Goal: Task Accomplishment & Management: Use online tool/utility

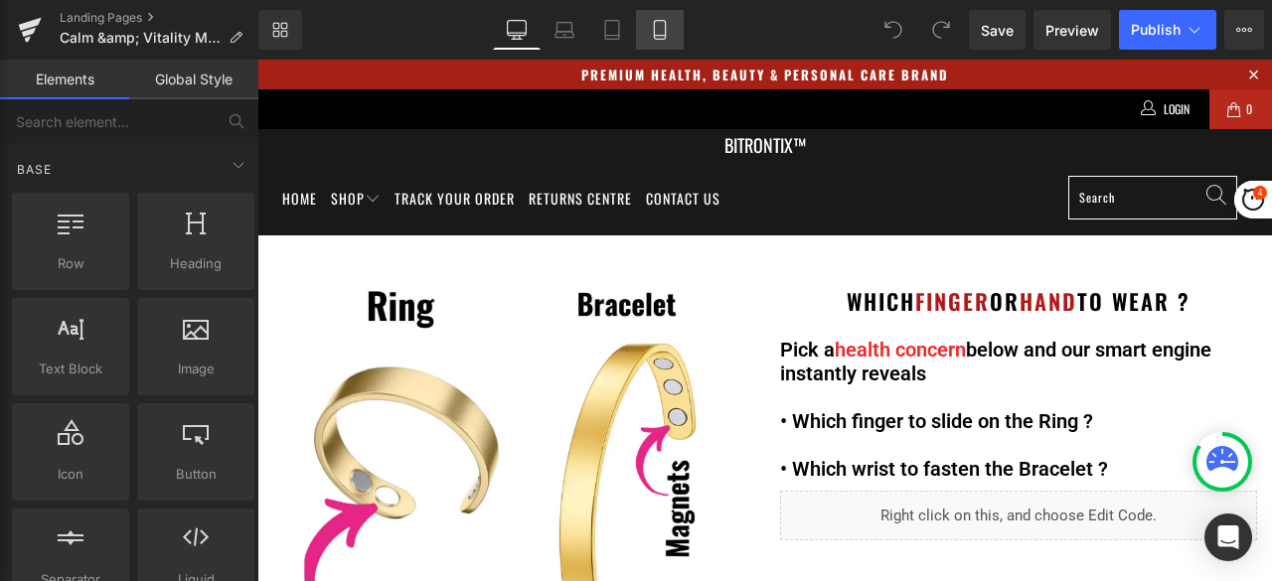
click at [663, 31] on icon at bounding box center [660, 30] width 20 height 20
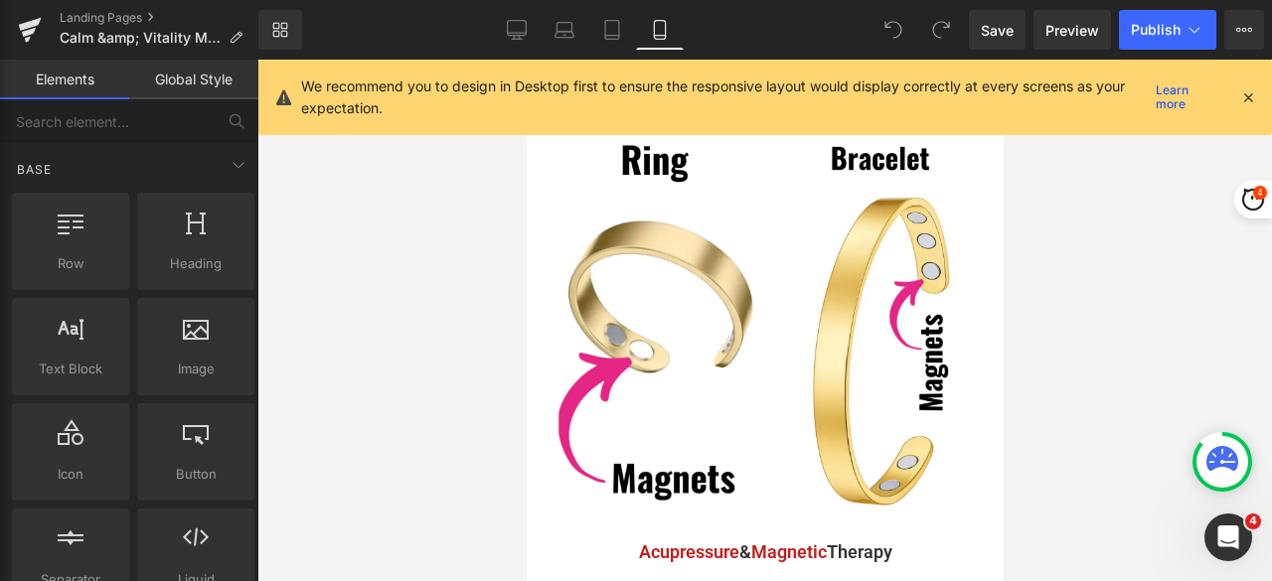
drag, startPoint x: 1245, startPoint y: 92, endPoint x: 1181, endPoint y: 94, distance: 63.6
click at [1246, 92] on icon at bounding box center [1248, 97] width 18 height 18
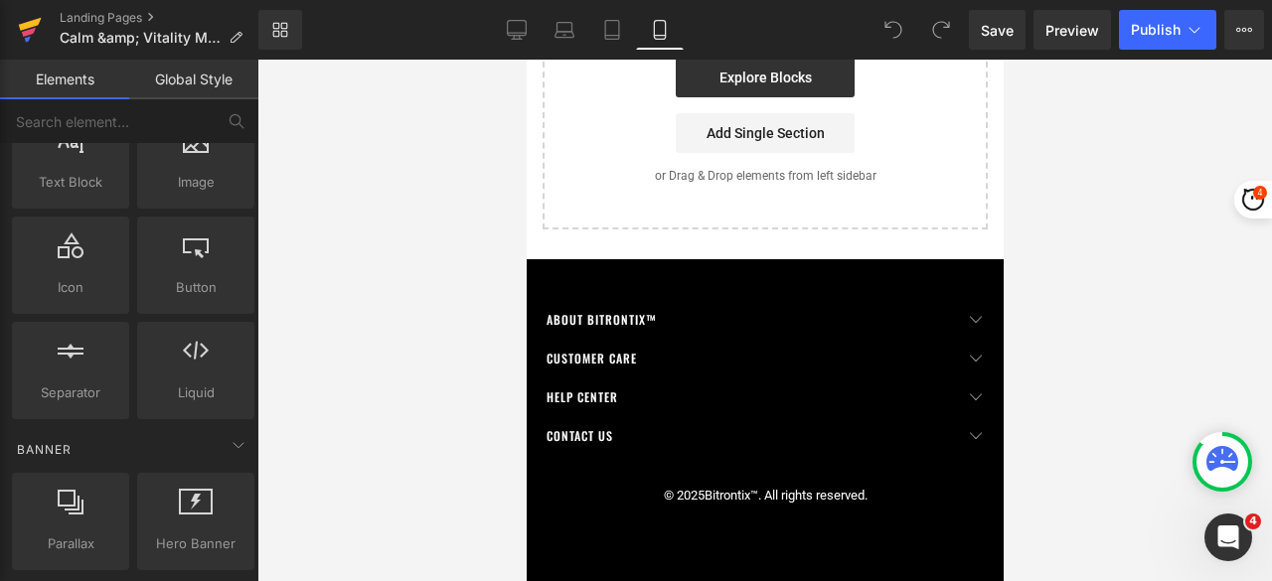
scroll to position [199, 0]
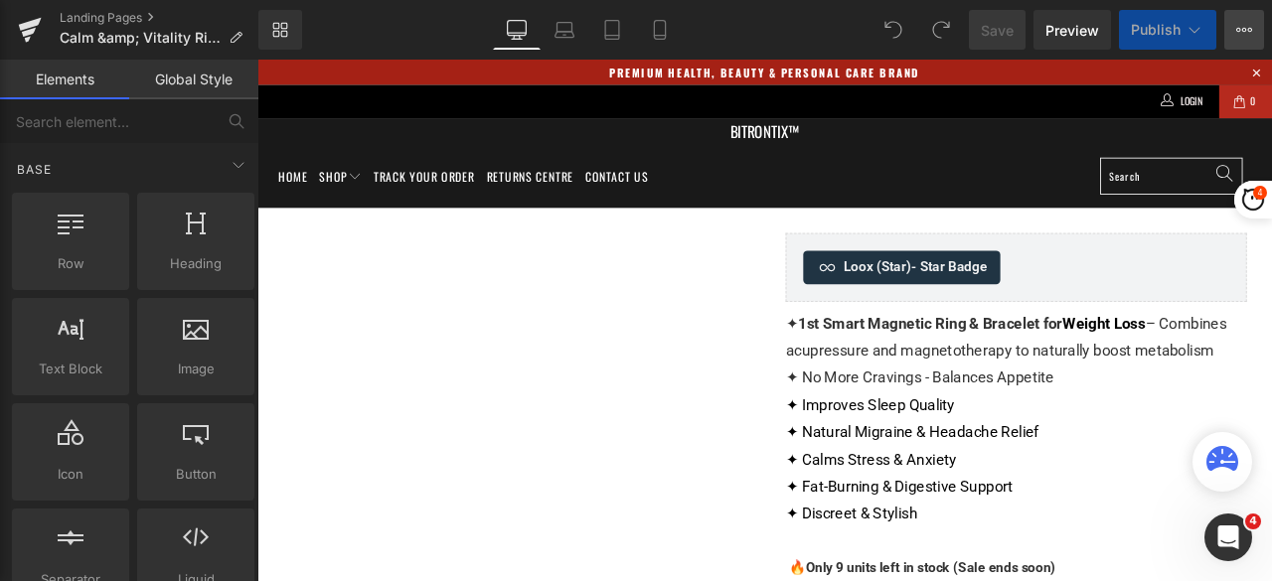
click at [1248, 17] on button "View Live Page View with current Template Save Template to Library Schedule Pub…" at bounding box center [1244, 30] width 40 height 40
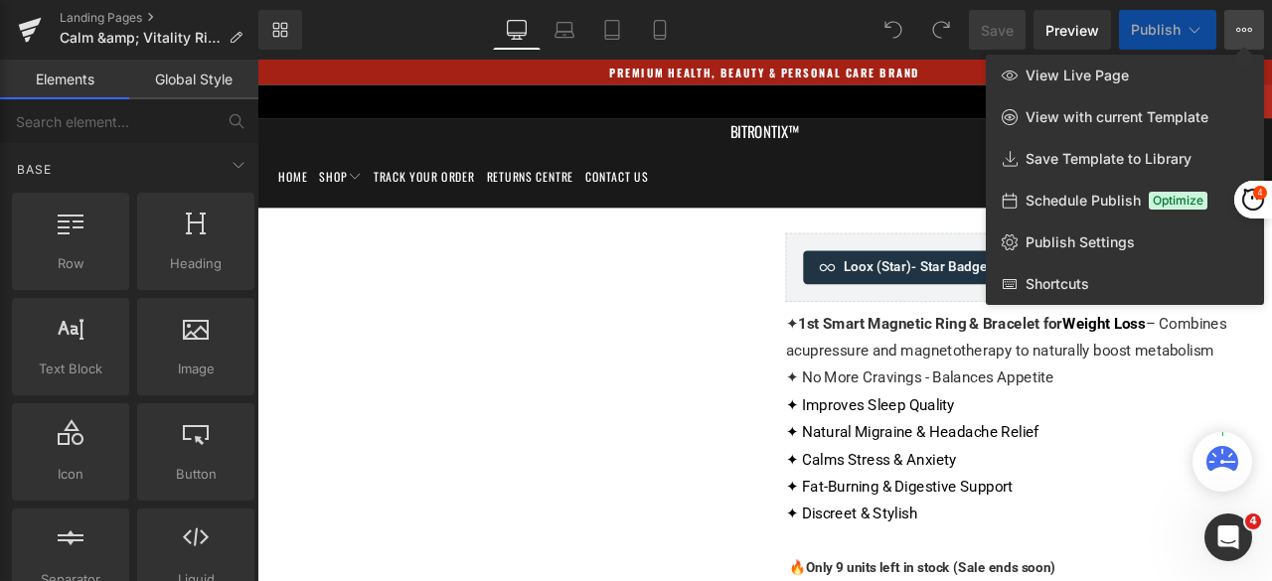
click at [1238, 25] on icon at bounding box center [1244, 30] width 16 height 16
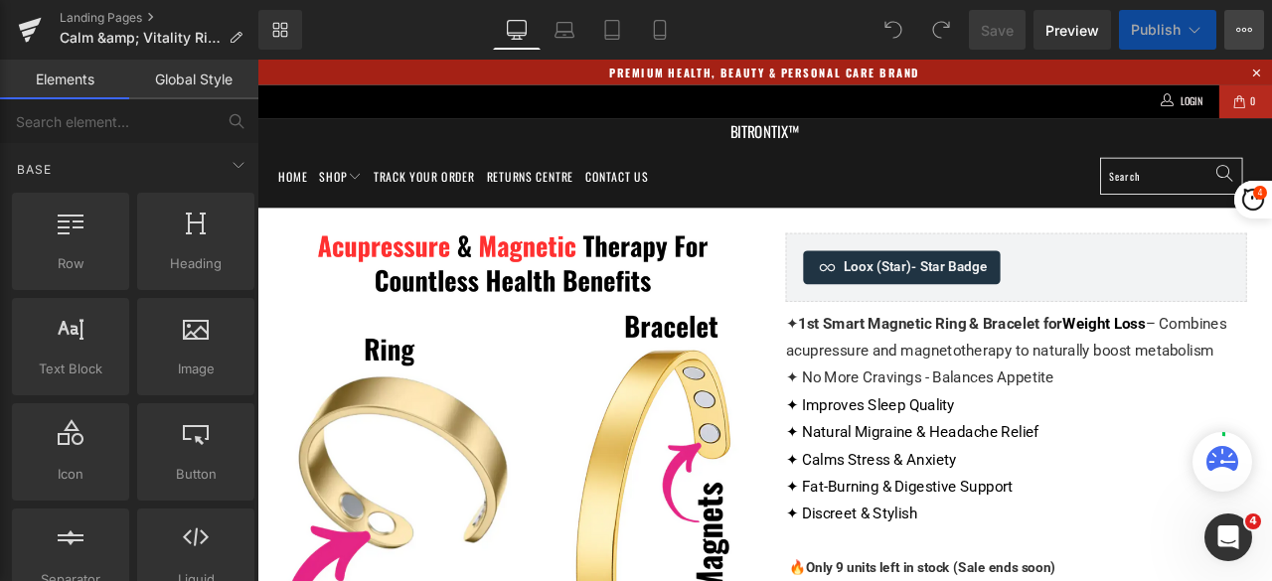
click at [1238, 25] on icon at bounding box center [1244, 30] width 16 height 16
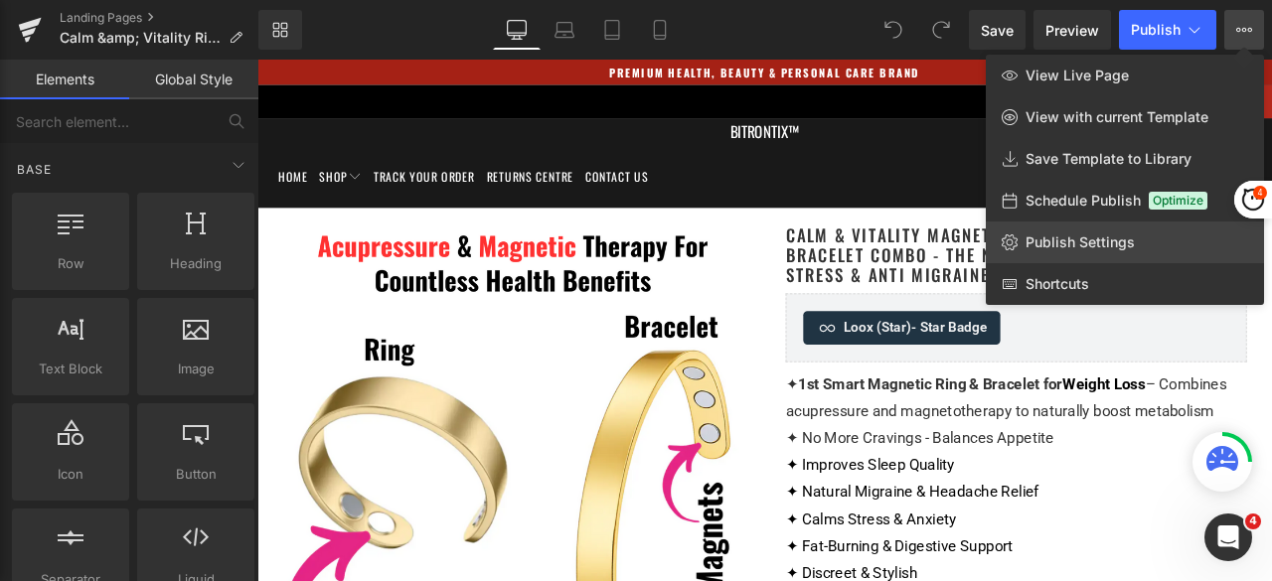
click at [1083, 242] on span "Publish Settings" at bounding box center [1079, 242] width 109 height 18
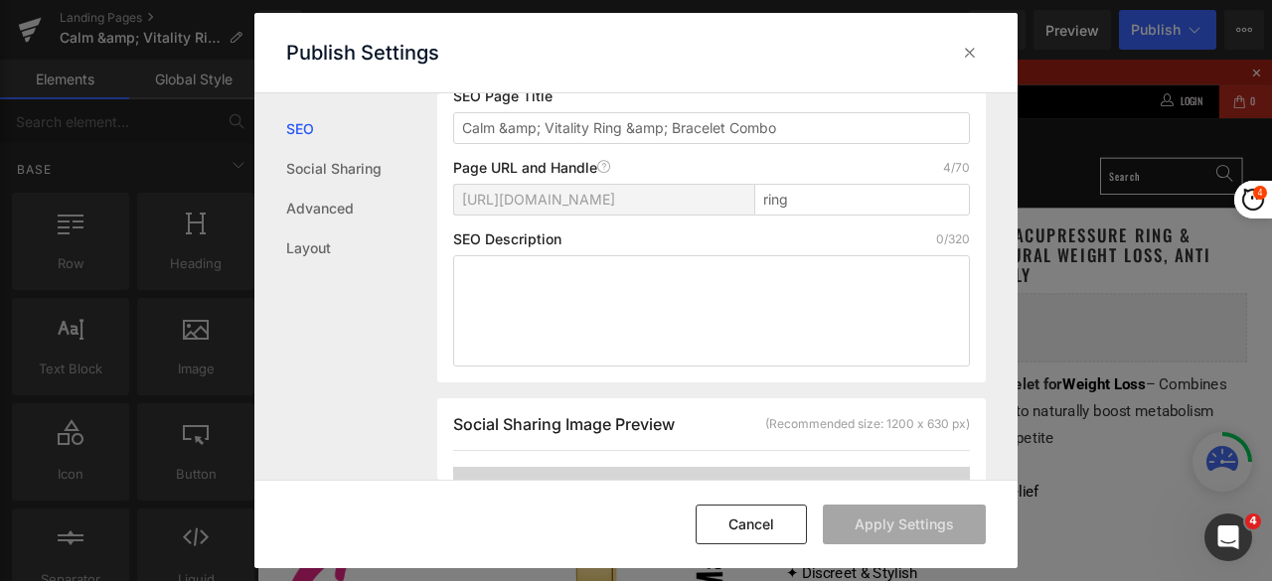
scroll to position [200, 0]
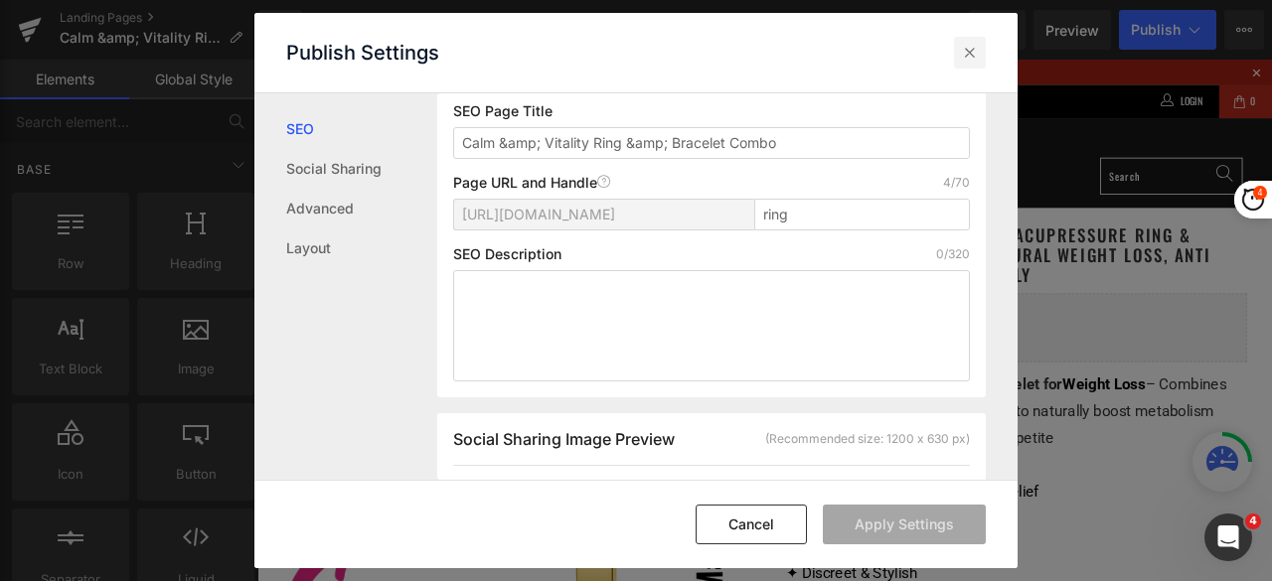
click at [973, 52] on icon at bounding box center [970, 53] width 20 height 20
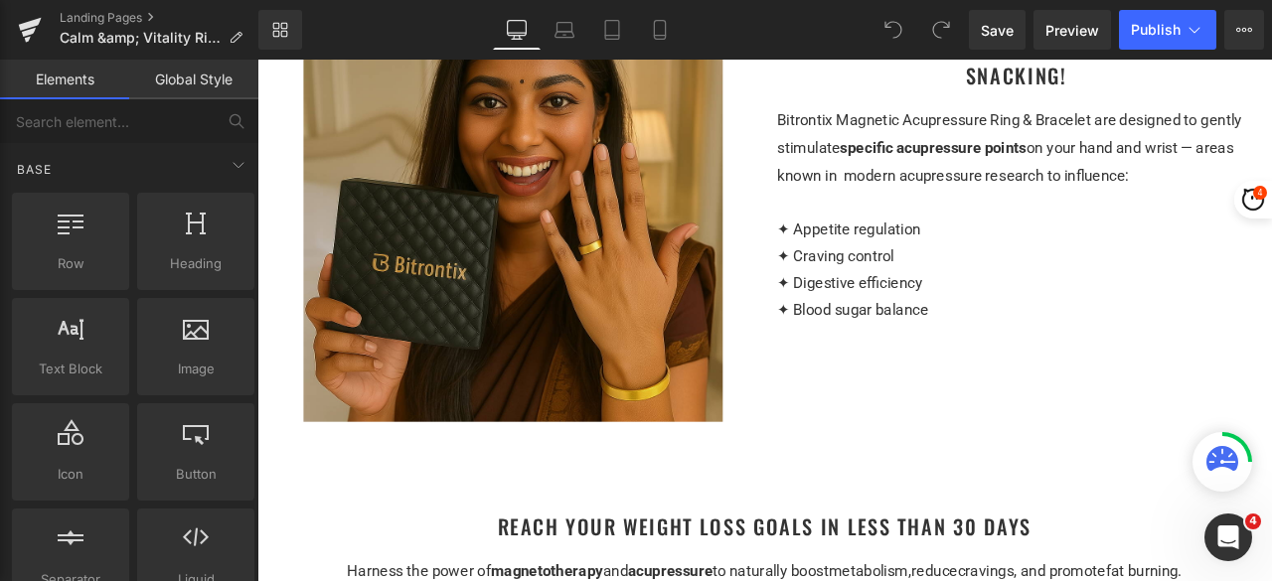
scroll to position [1689, 0]
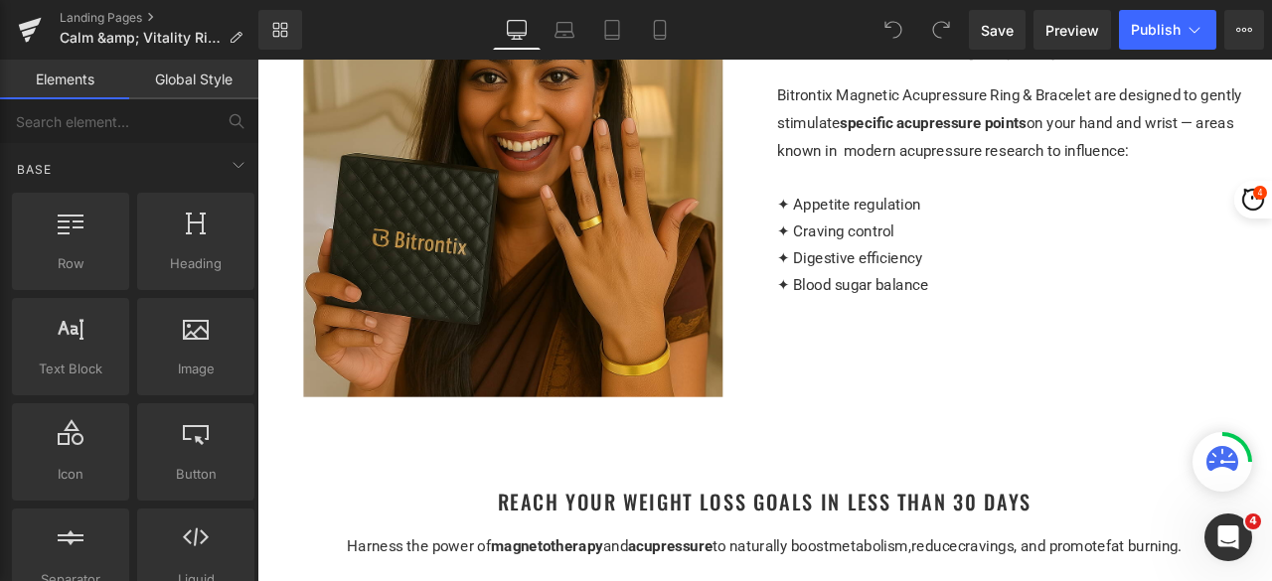
drag, startPoint x: 1266, startPoint y: 174, endPoint x: 1247, endPoint y: 433, distance: 260.0
click at [1249, 433] on html "You are previewing how the will restyle your page. You can not edit Elements in…" at bounding box center [636, 290] width 1272 height 581
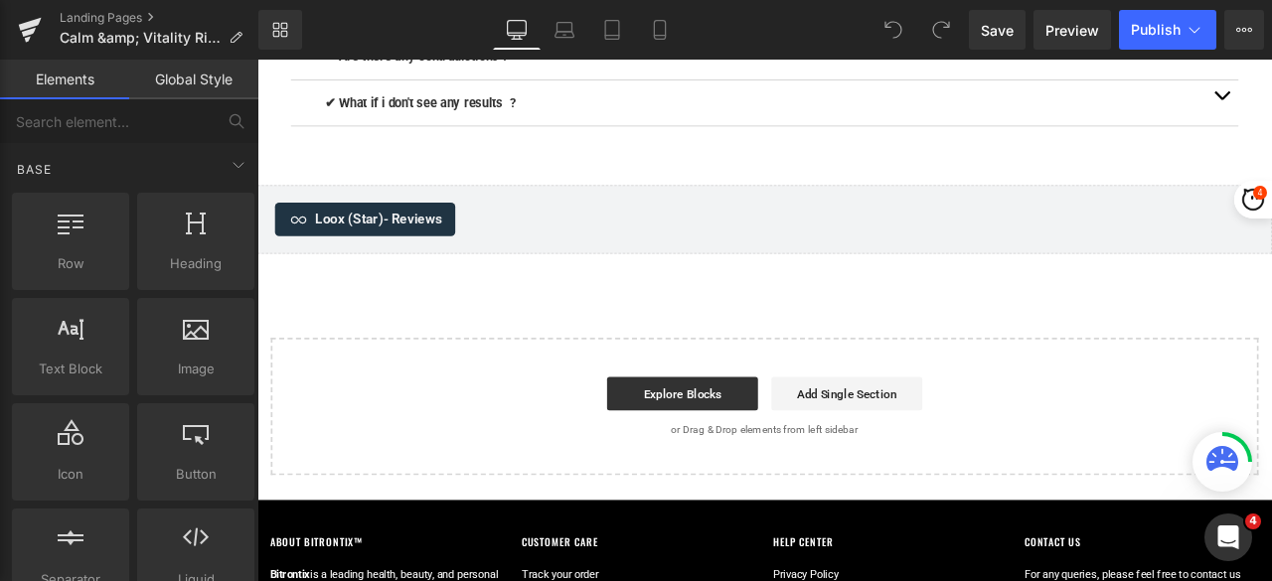
scroll to position [7551, 0]
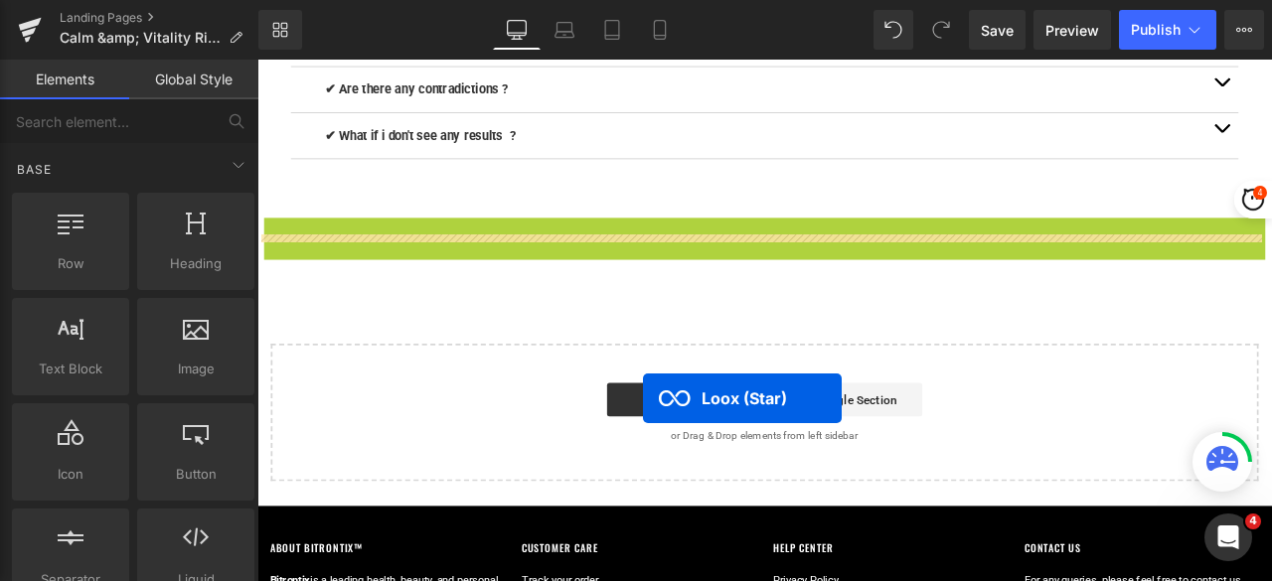
drag, startPoint x: 813, startPoint y: 323, endPoint x: 714, endPoint y: 461, distance: 169.5
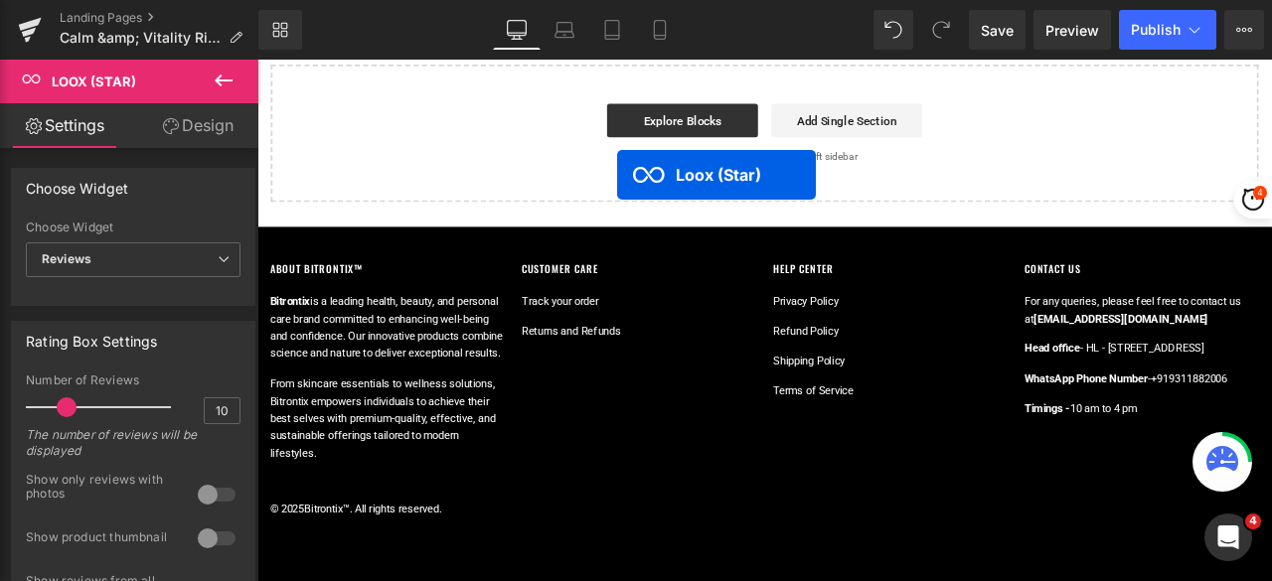
scroll to position [7789, 0]
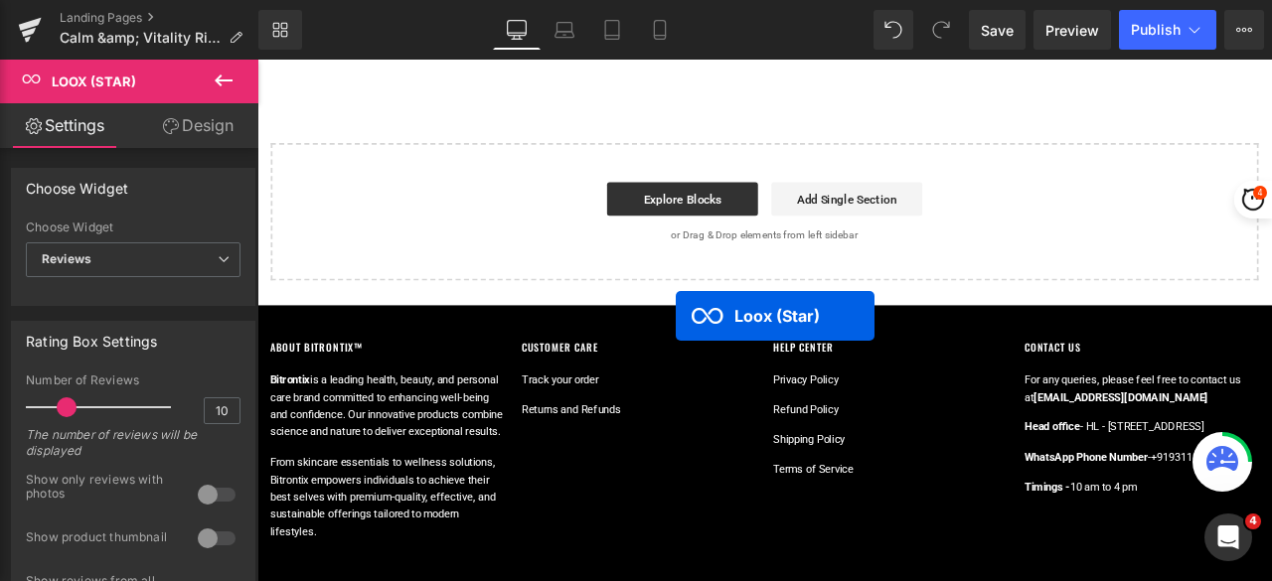
drag, startPoint x: 835, startPoint y: 317, endPoint x: 752, endPoint y: 364, distance: 94.8
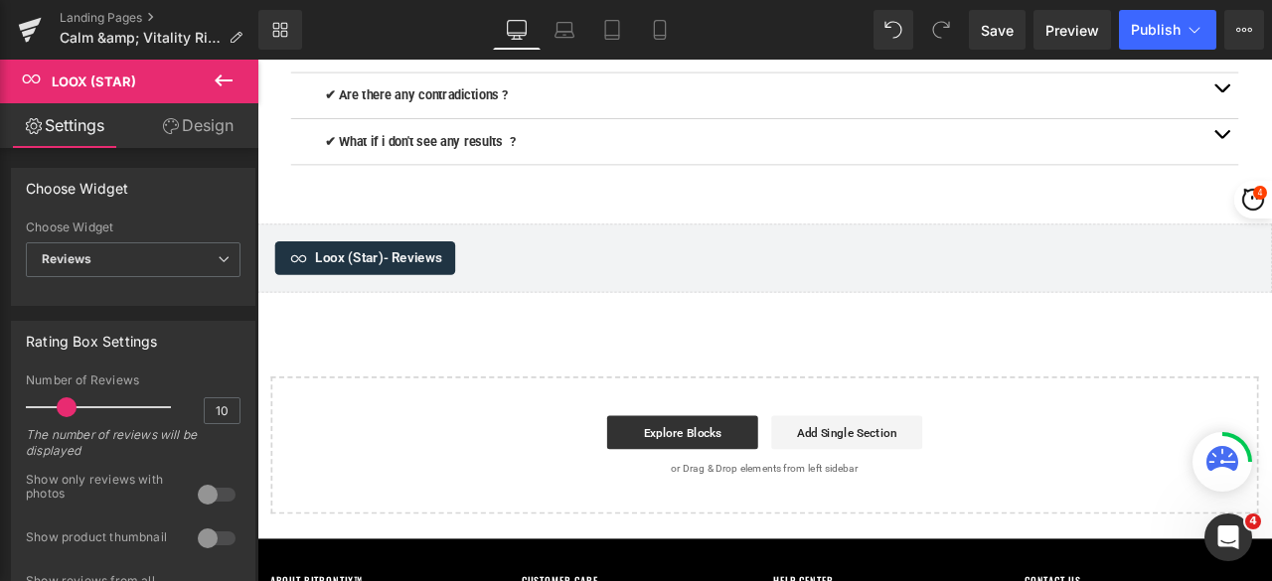
scroll to position [7522, 0]
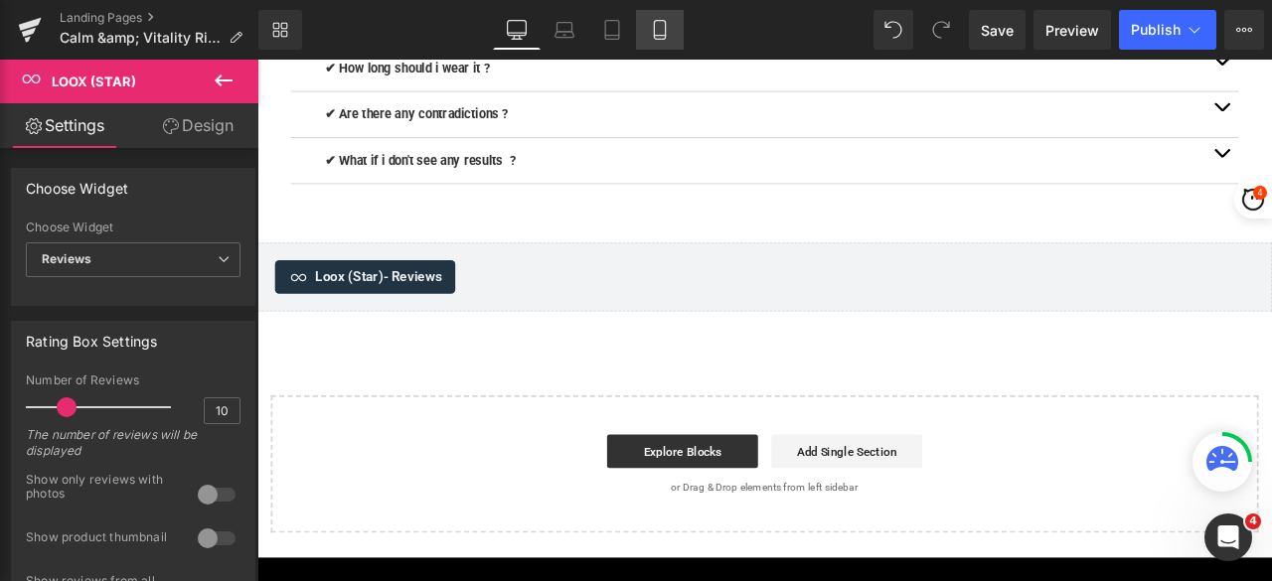
click at [668, 24] on icon at bounding box center [660, 30] width 20 height 20
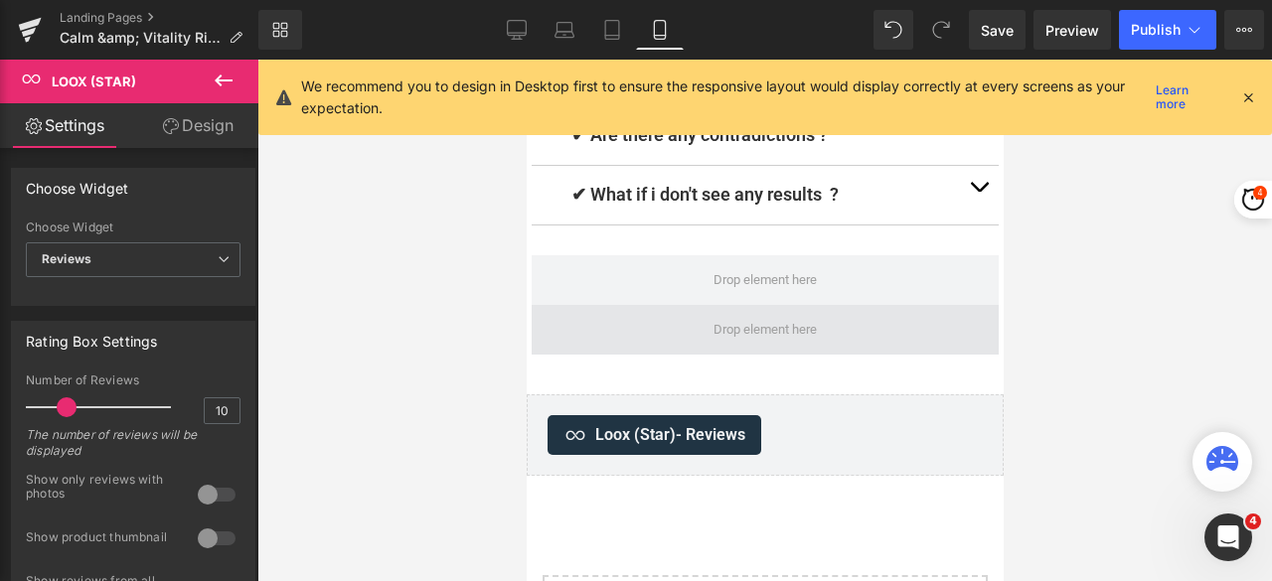
scroll to position [13052, 0]
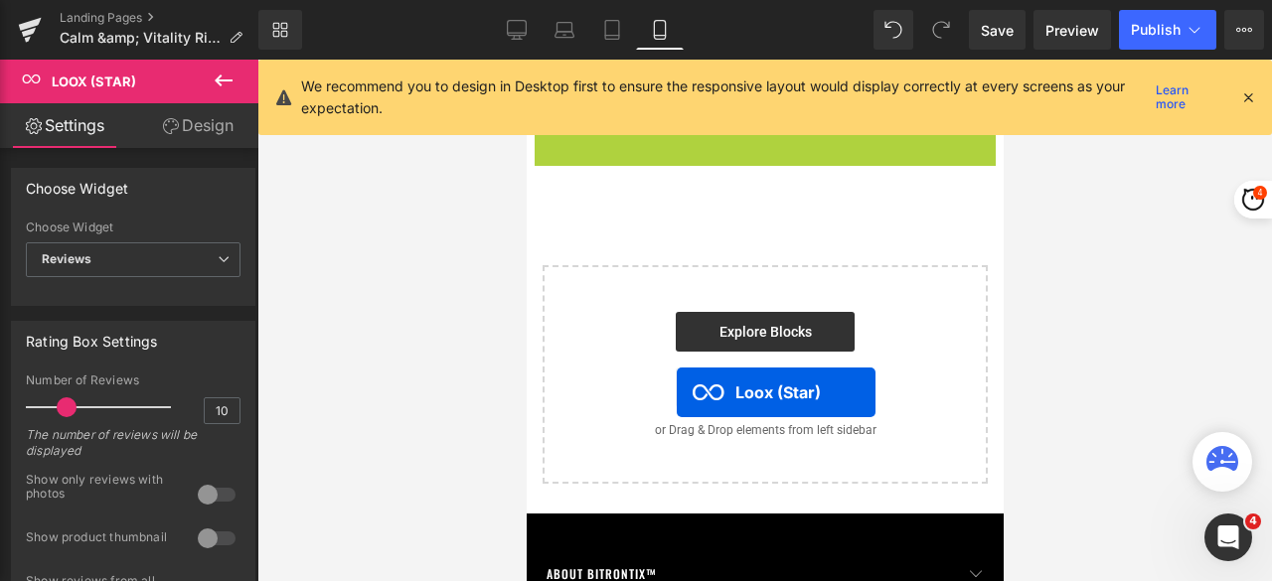
drag, startPoint x: 739, startPoint y: 361, endPoint x: 676, endPoint y: 392, distance: 71.1
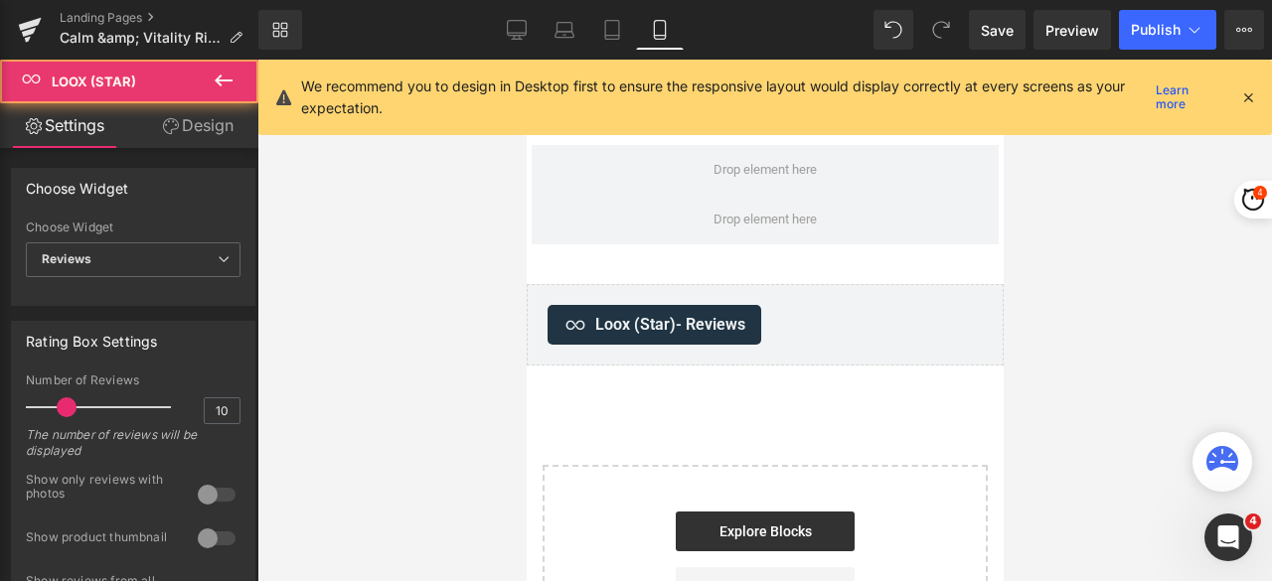
scroll to position [13063, 0]
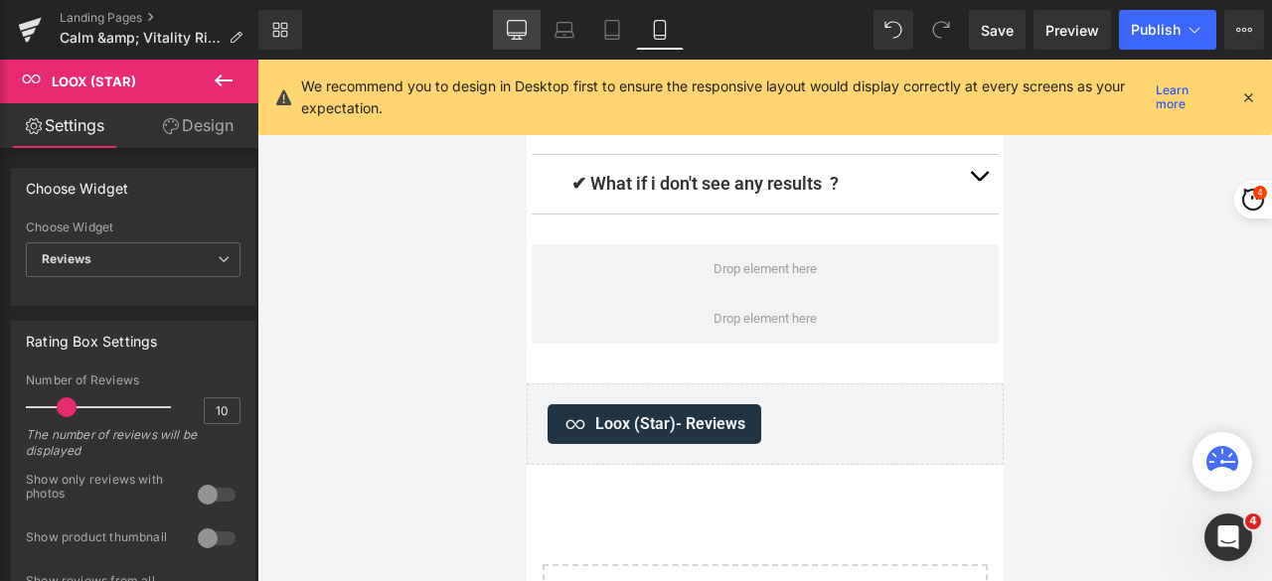
click at [507, 30] on icon at bounding box center [517, 30] width 20 height 20
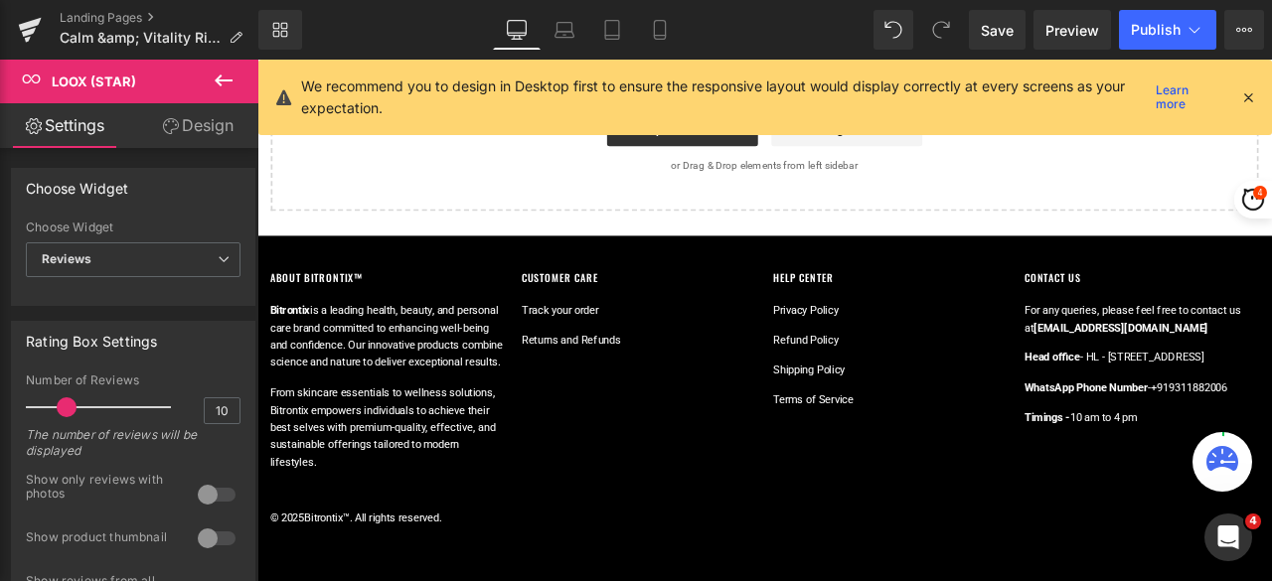
scroll to position [7533, 0]
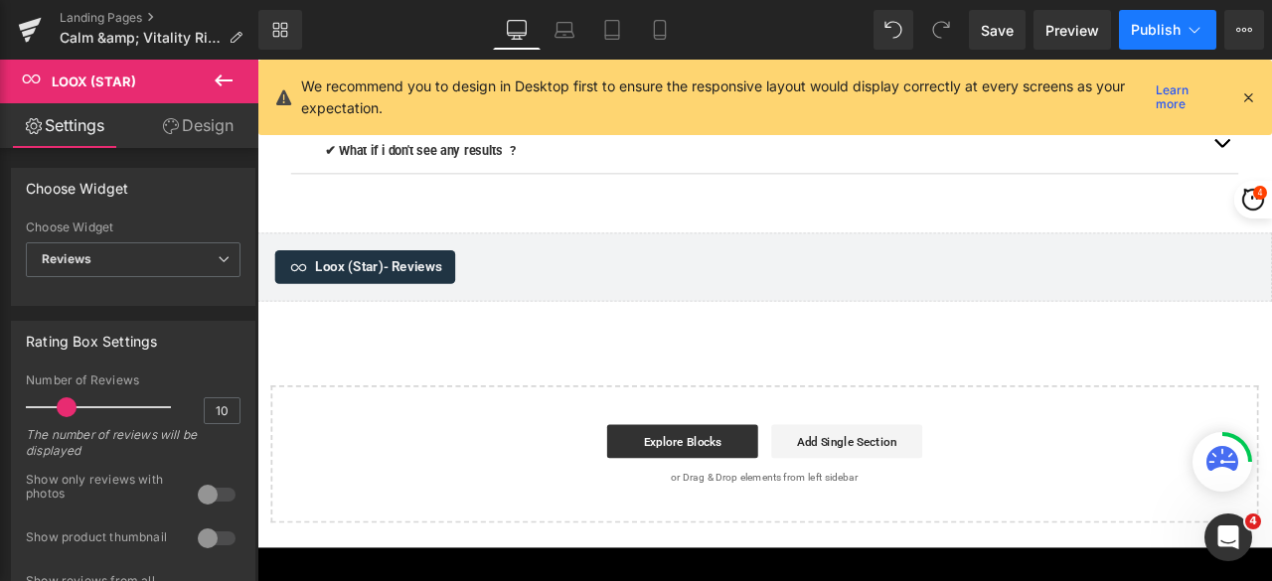
click at [1140, 26] on span "Publish" at bounding box center [1156, 30] width 50 height 16
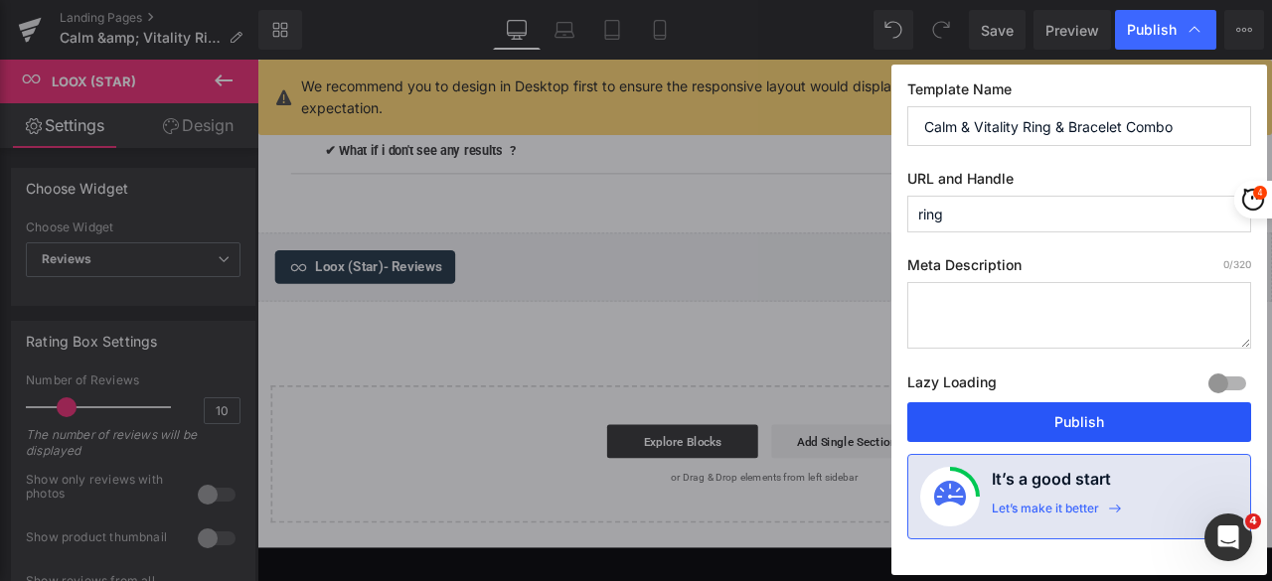
click at [1055, 426] on button "Publish" at bounding box center [1079, 422] width 344 height 40
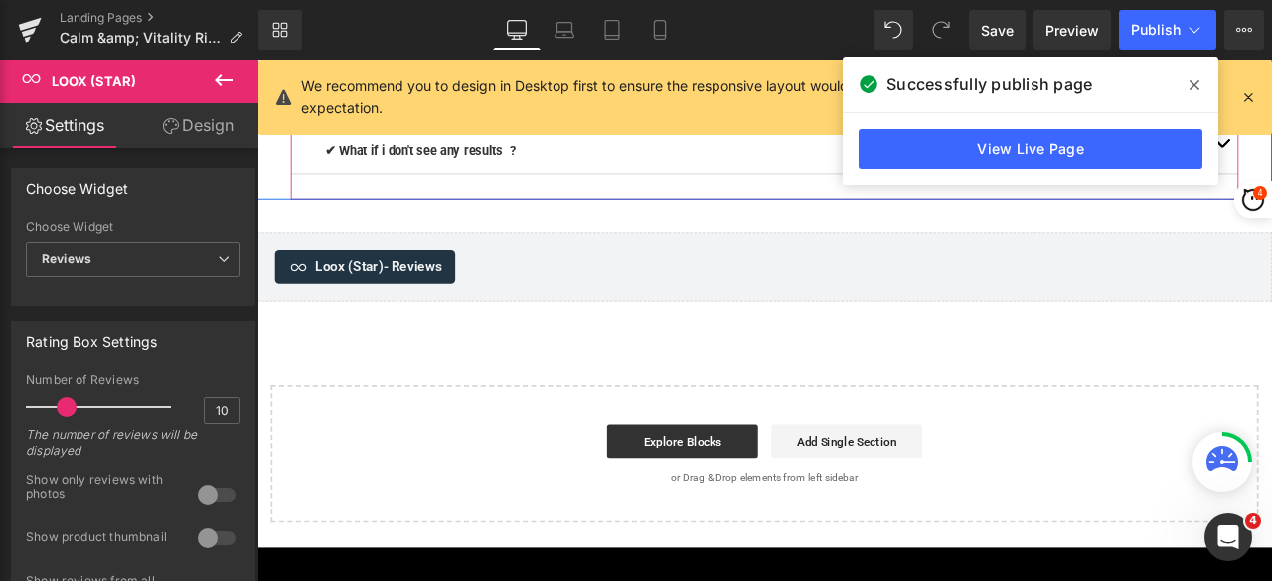
scroll to position [298, 0]
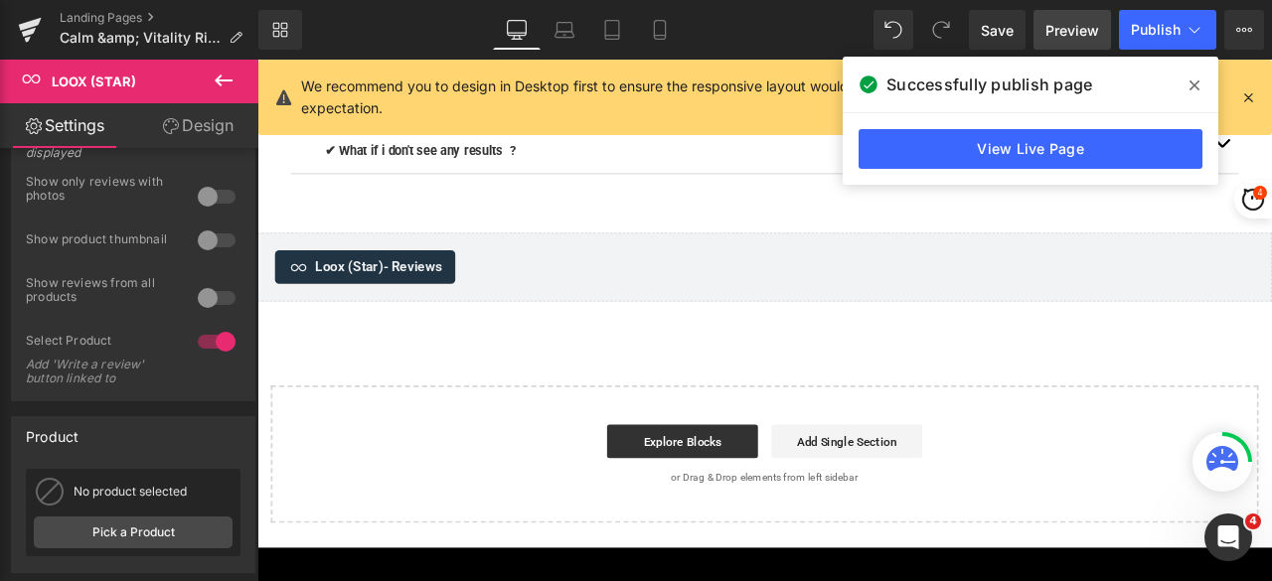
click at [1070, 33] on span "Preview" at bounding box center [1072, 30] width 54 height 21
click at [1194, 84] on icon at bounding box center [1194, 85] width 10 height 10
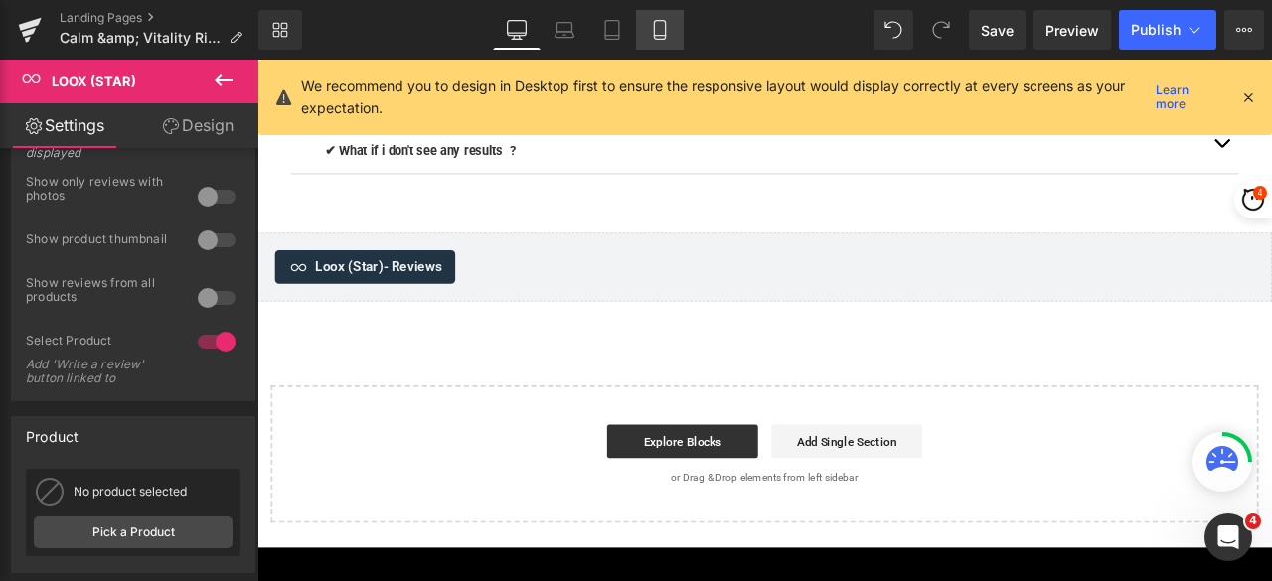
click at [667, 35] on icon at bounding box center [660, 30] width 20 height 20
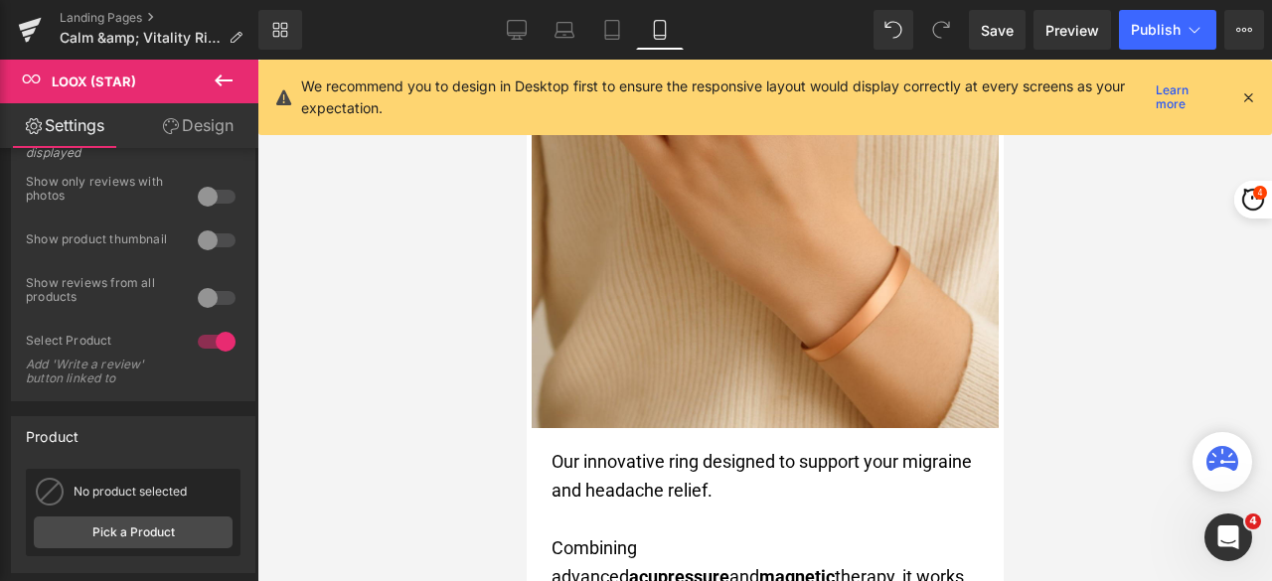
scroll to position [13063, 0]
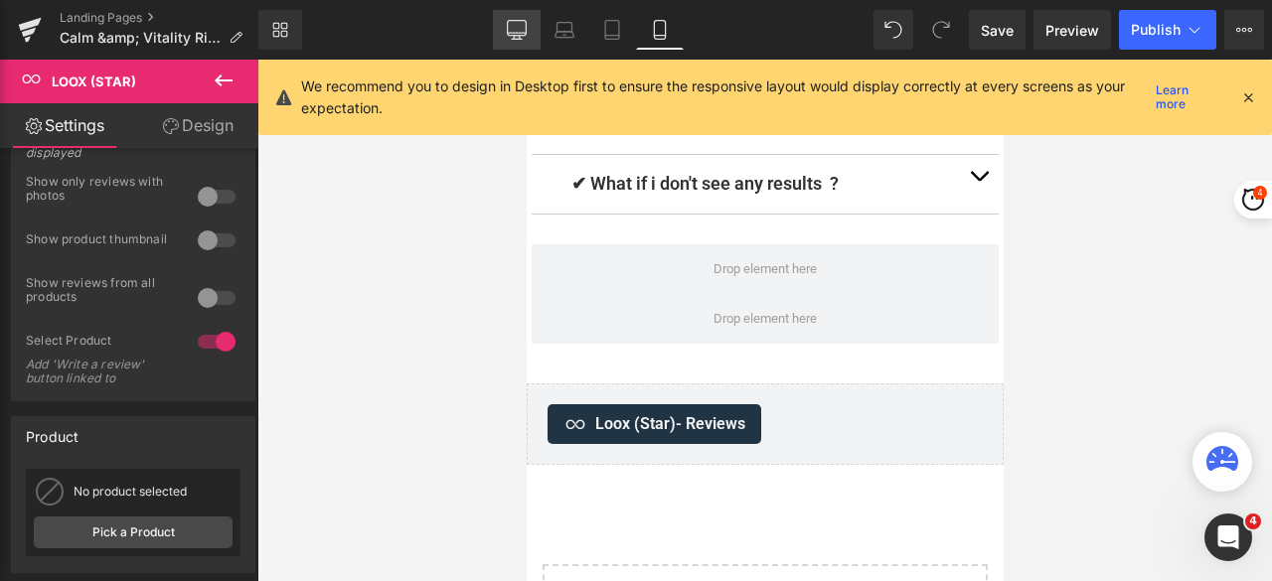
click at [515, 35] on icon at bounding box center [517, 30] width 20 height 20
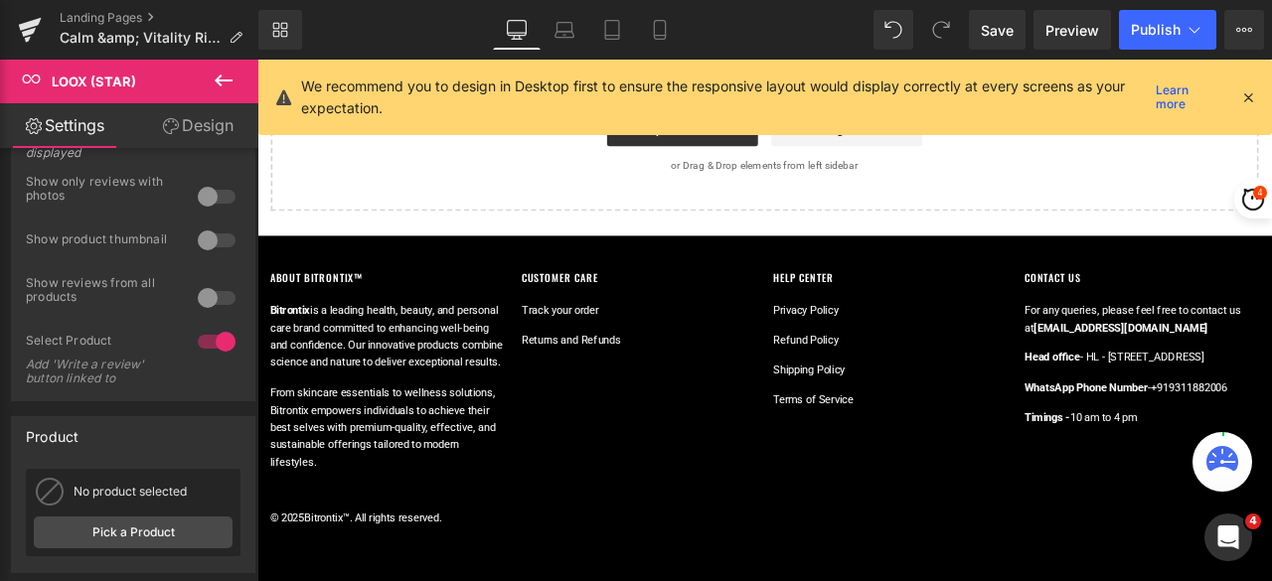
scroll to position [7533, 0]
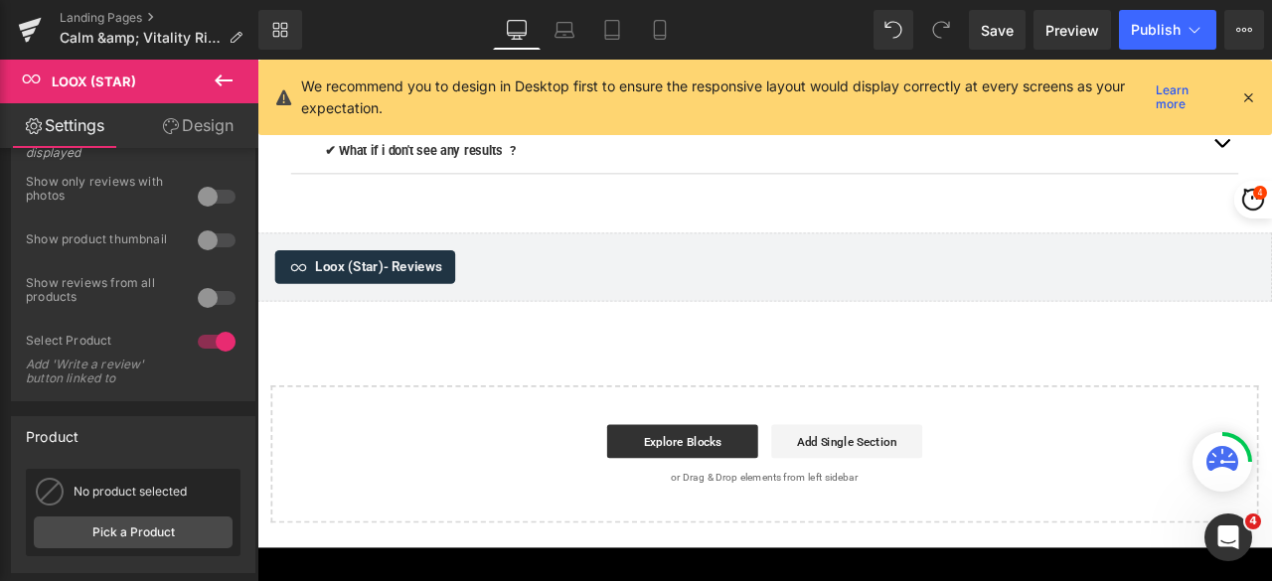
click at [222, 75] on icon at bounding box center [224, 81] width 24 height 24
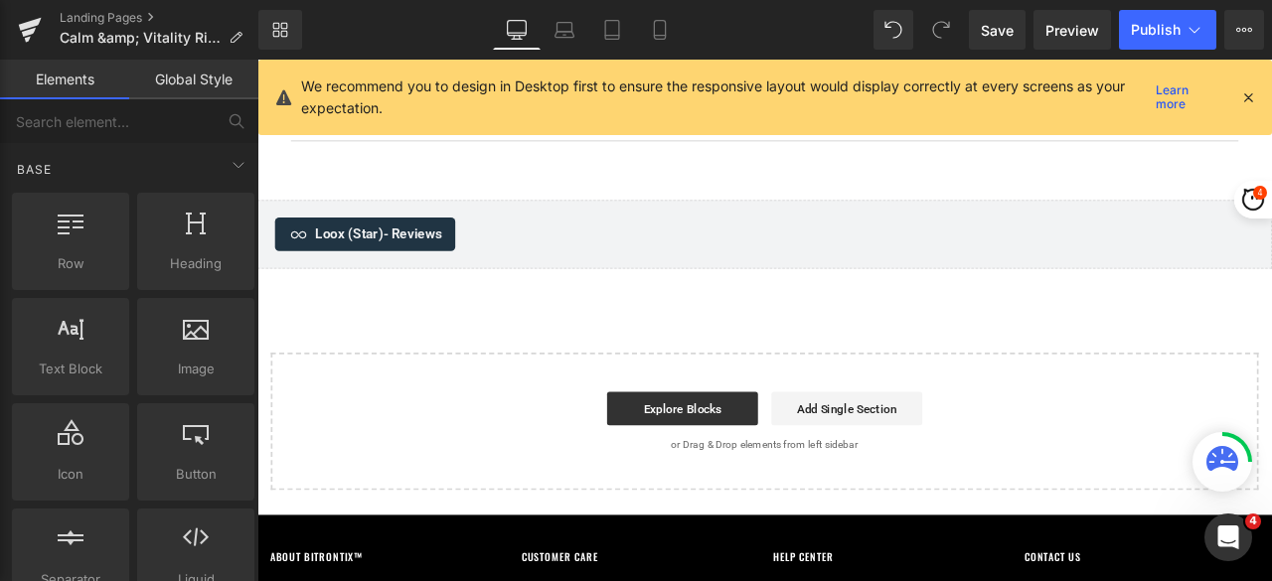
scroll to position [7632, 0]
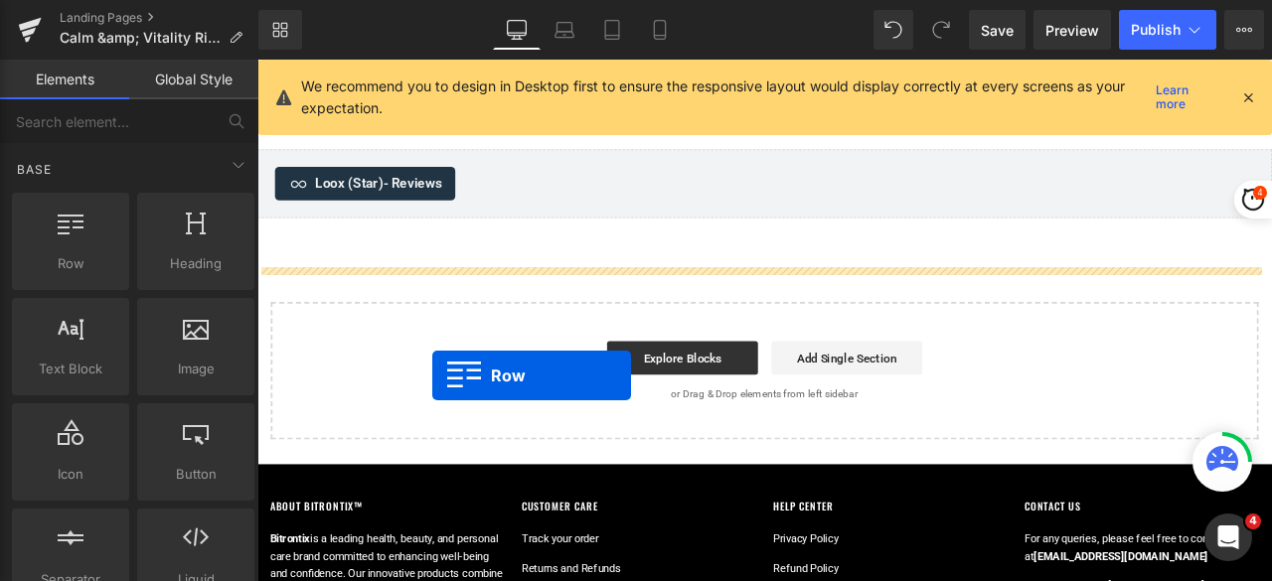
drag, startPoint x: 335, startPoint y: 305, endPoint x: 464, endPoint y: 435, distance: 183.4
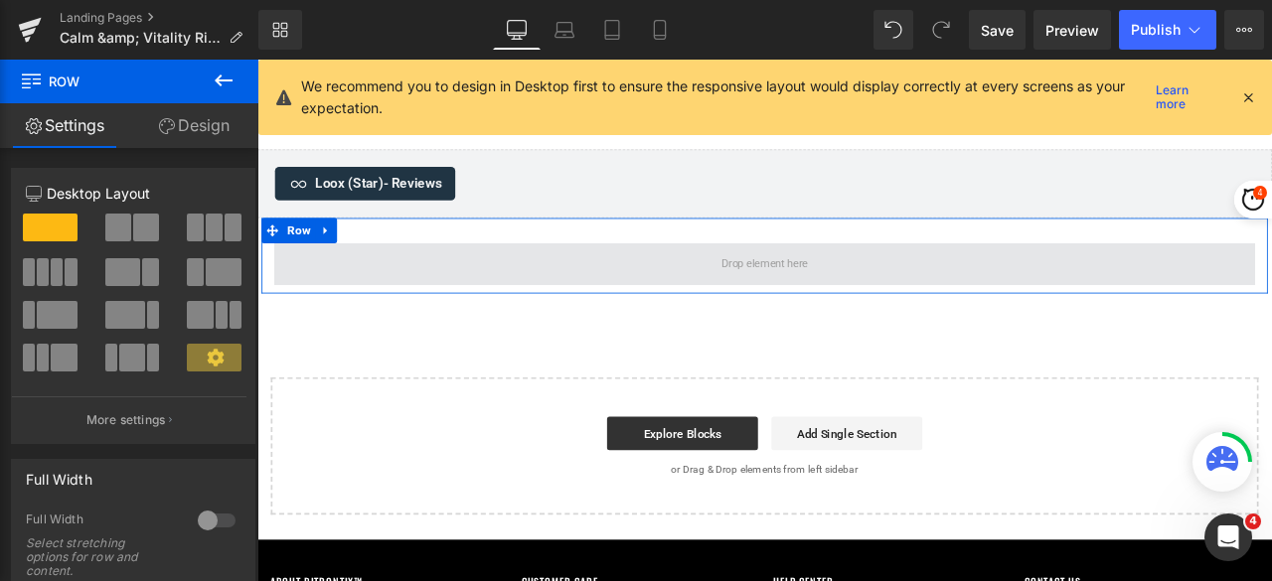
click at [753, 327] on span at bounding box center [858, 302] width 1162 height 50
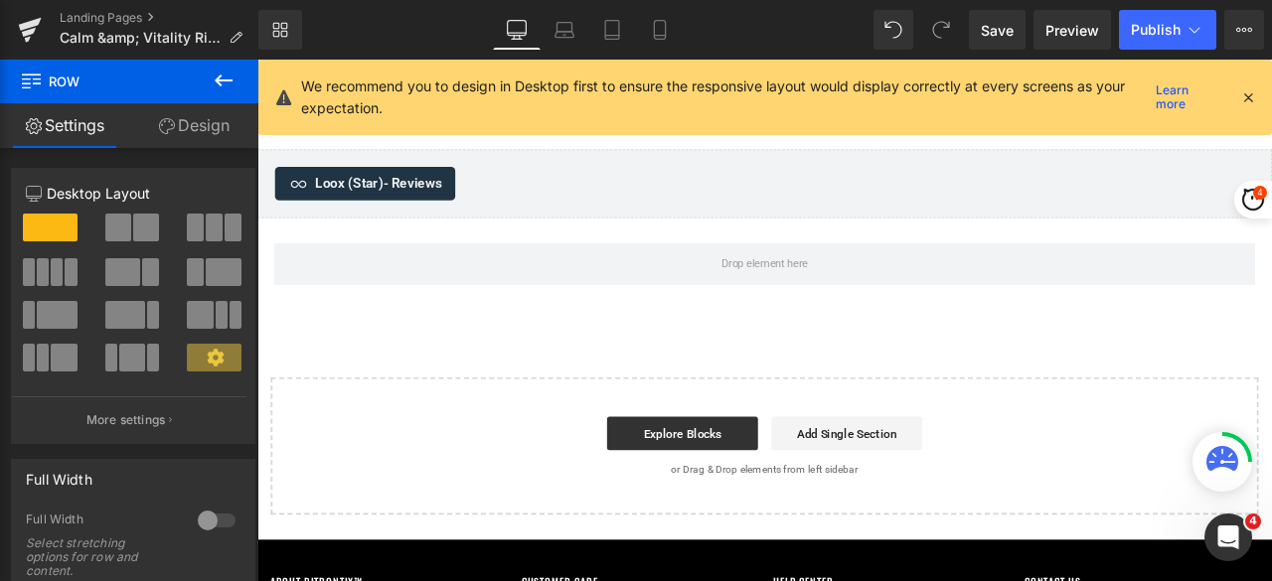
click at [218, 74] on icon at bounding box center [224, 81] width 24 height 24
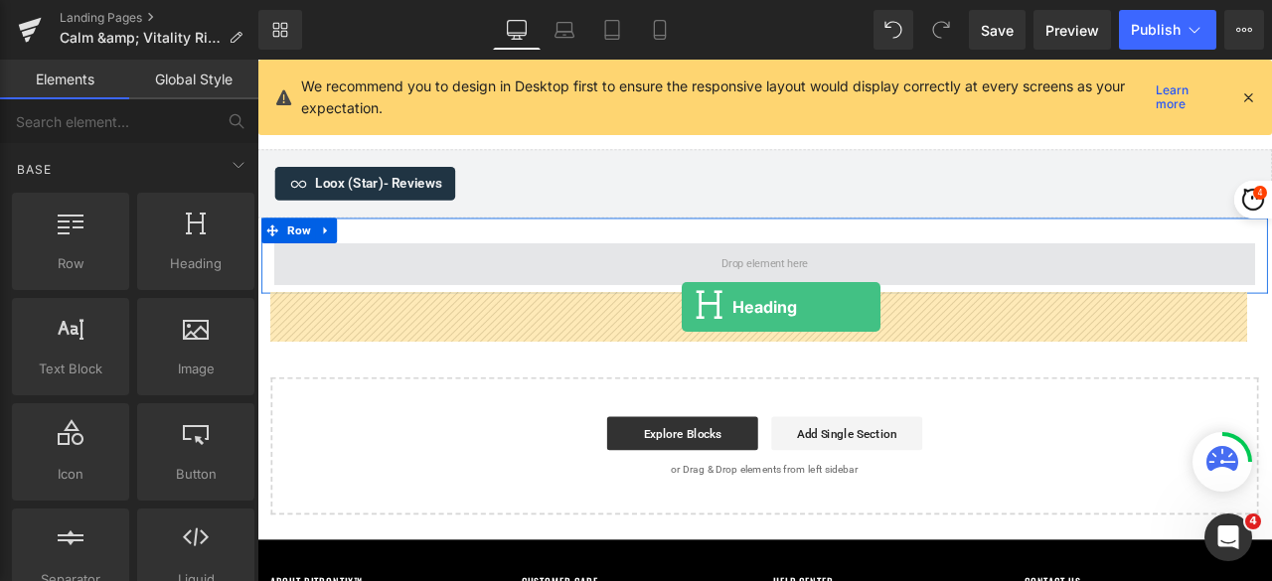
drag, startPoint x: 436, startPoint y: 301, endPoint x: 760, endPoint y: 353, distance: 328.0
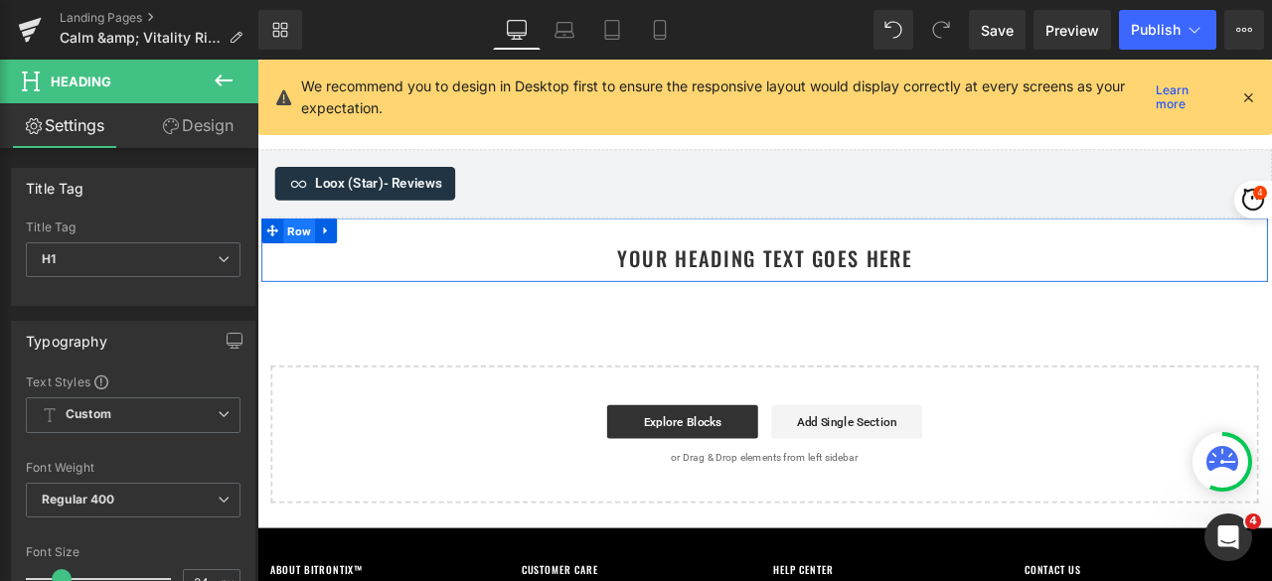
click at [305, 278] on span "Row" at bounding box center [307, 263] width 38 height 30
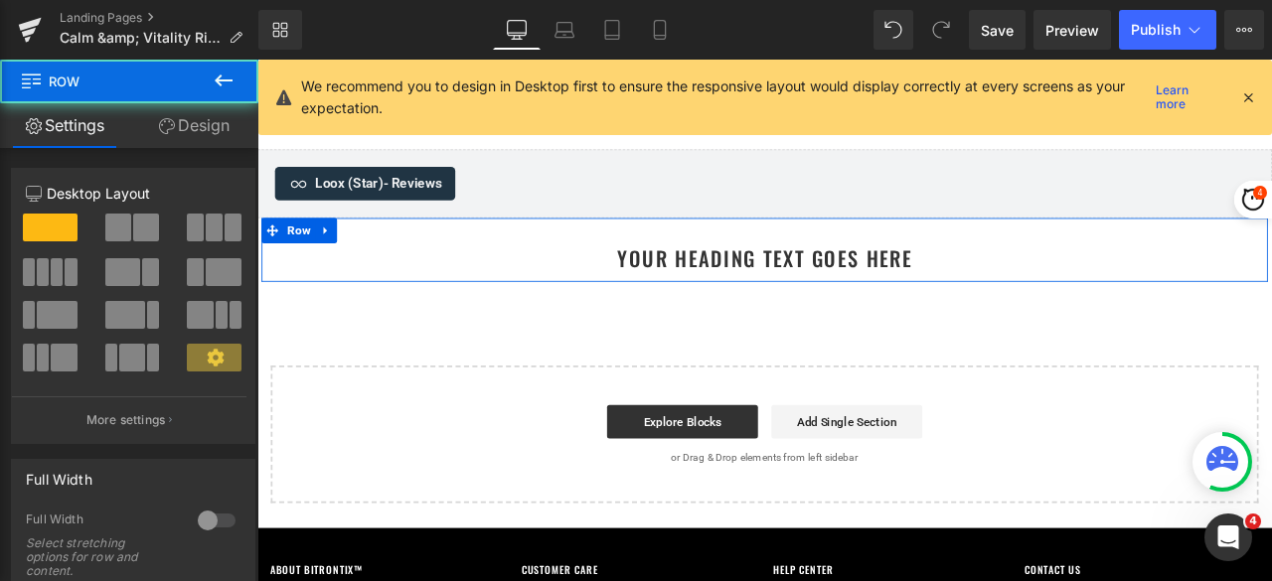
click at [236, 116] on link "Design" at bounding box center [193, 125] width 129 height 45
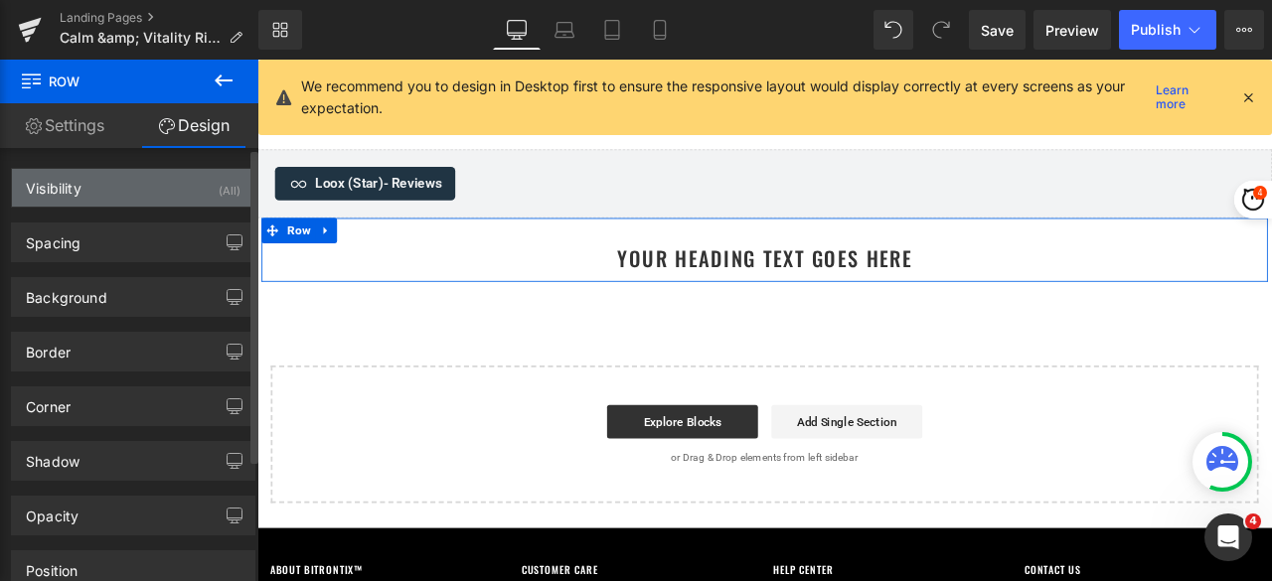
click at [170, 191] on div "Visibility (All)" at bounding box center [133, 188] width 242 height 38
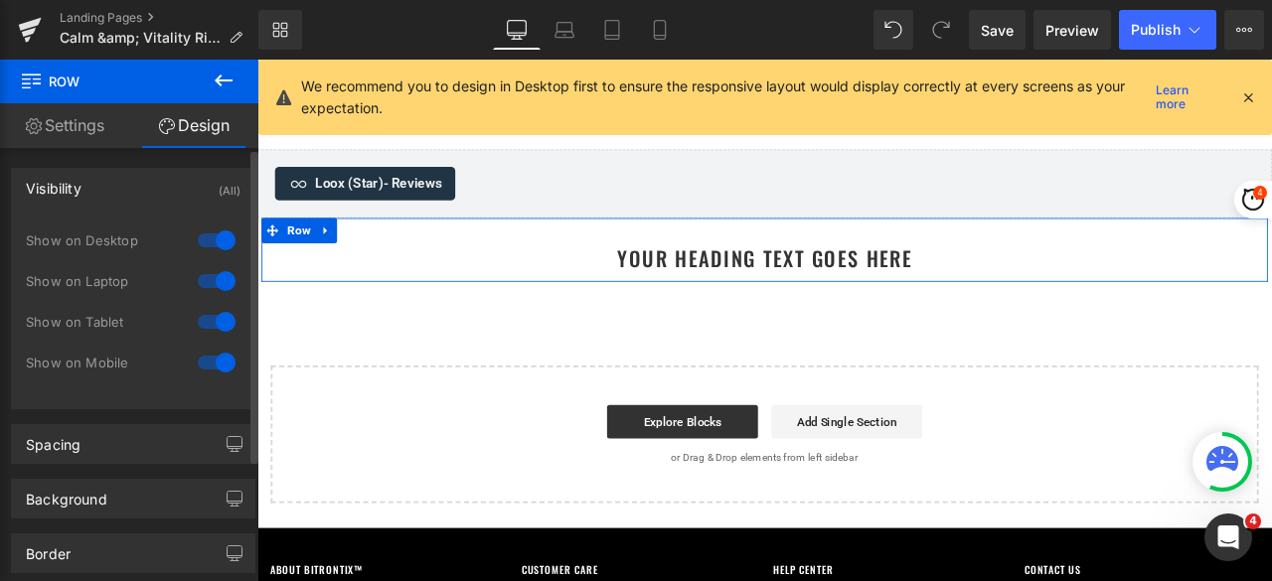
click at [199, 363] on div at bounding box center [217, 363] width 48 height 32
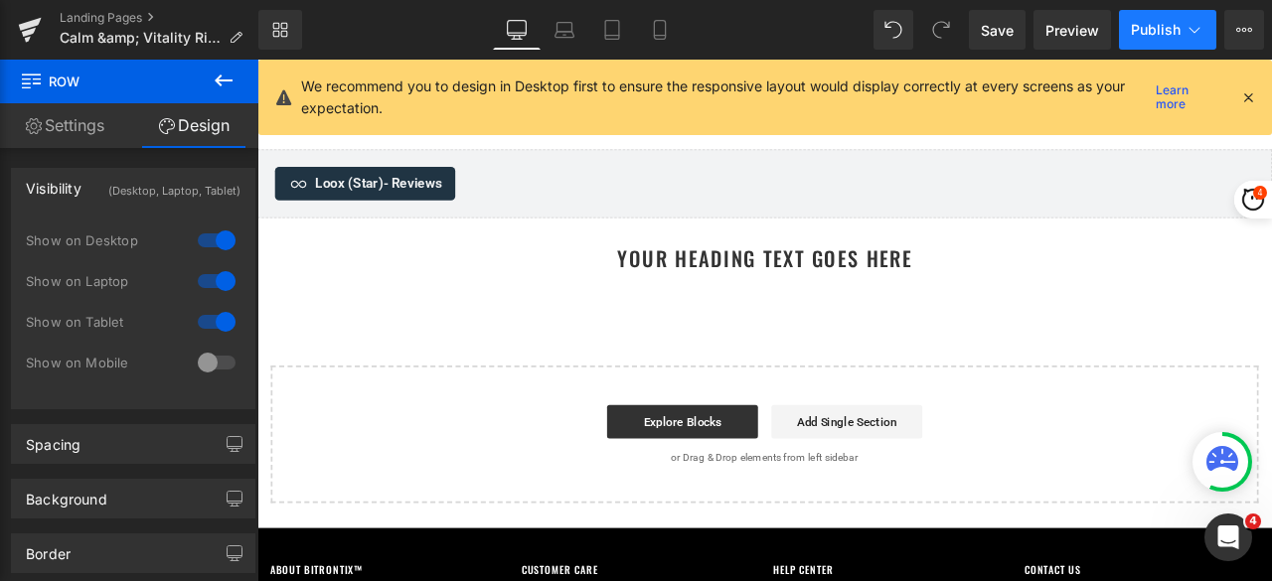
click at [1149, 29] on span "Publish" at bounding box center [1156, 30] width 50 height 16
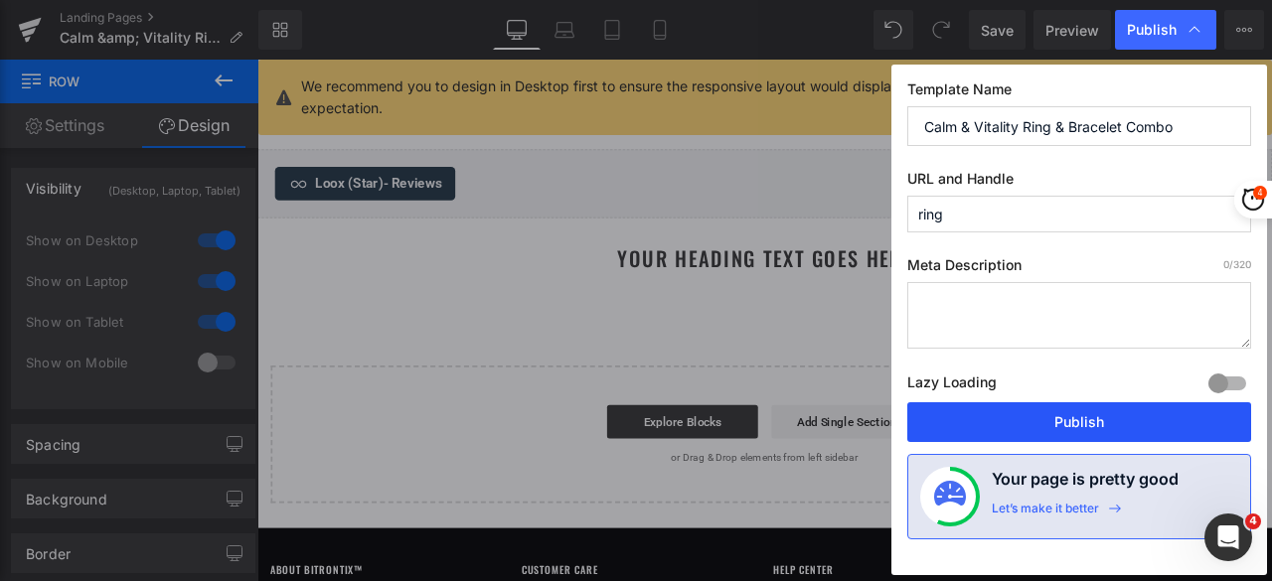
click at [1023, 424] on button "Publish" at bounding box center [1079, 422] width 344 height 40
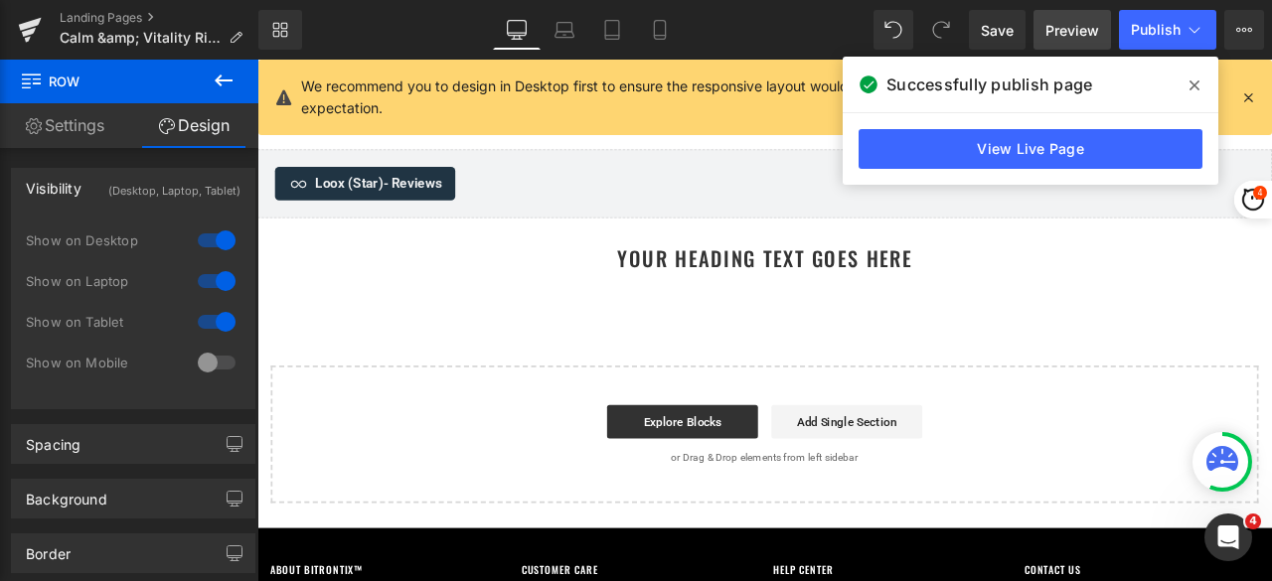
click at [1086, 27] on span "Preview" at bounding box center [1072, 30] width 54 height 21
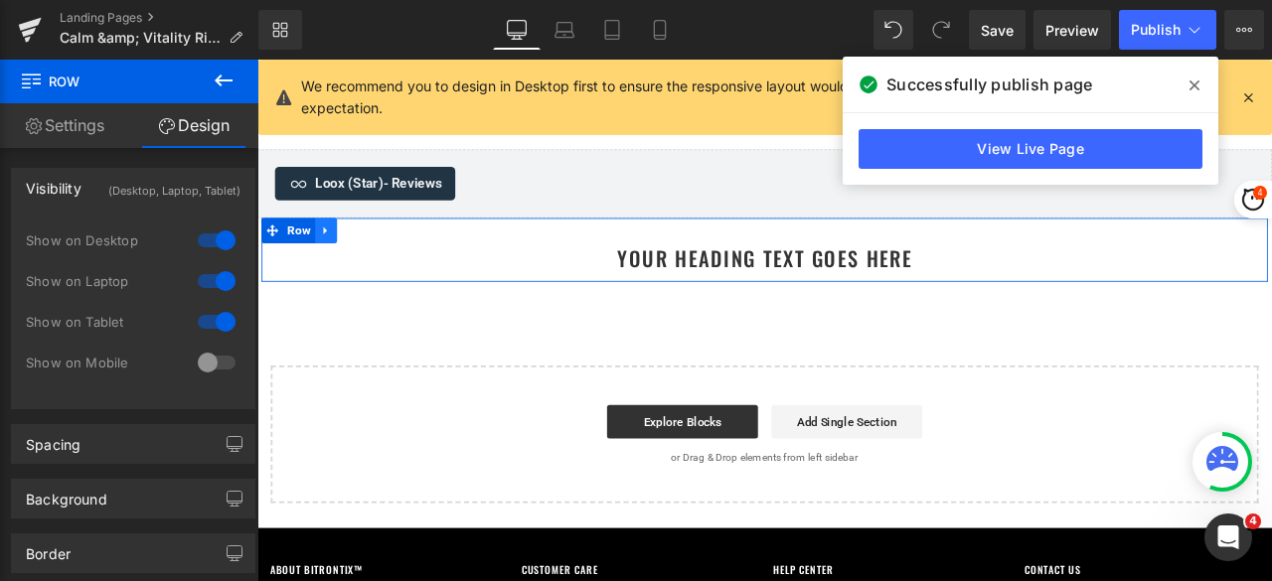
click at [337, 269] on icon at bounding box center [339, 261] width 14 height 15
click at [384, 269] on icon at bounding box center [391, 262] width 14 height 14
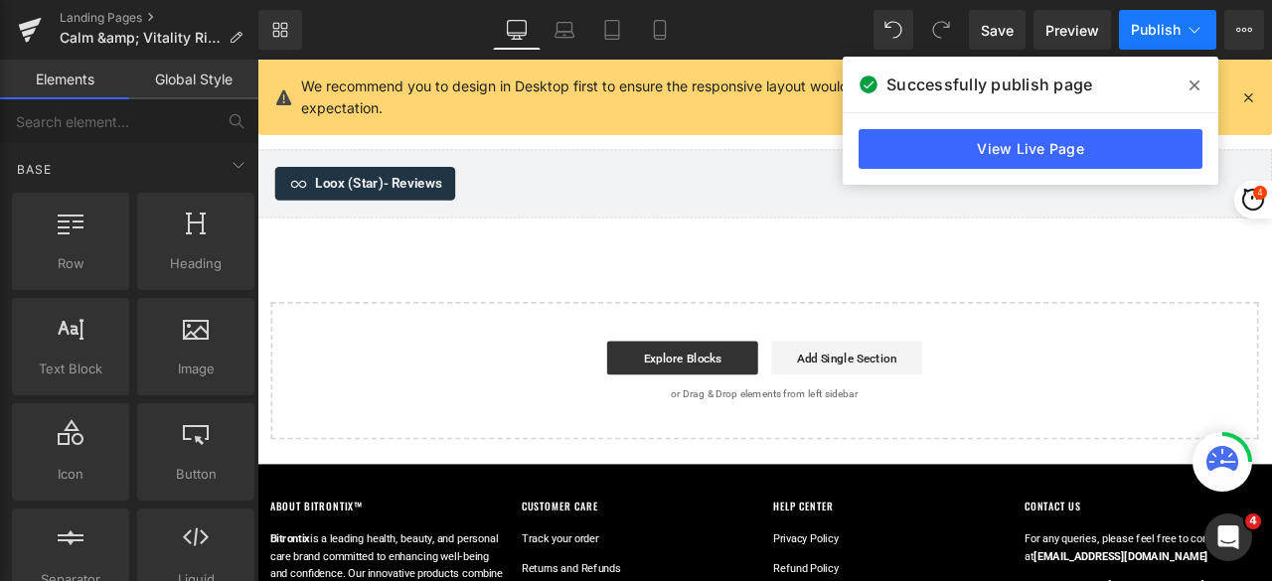
click at [1152, 12] on button "Publish" at bounding box center [1167, 30] width 97 height 40
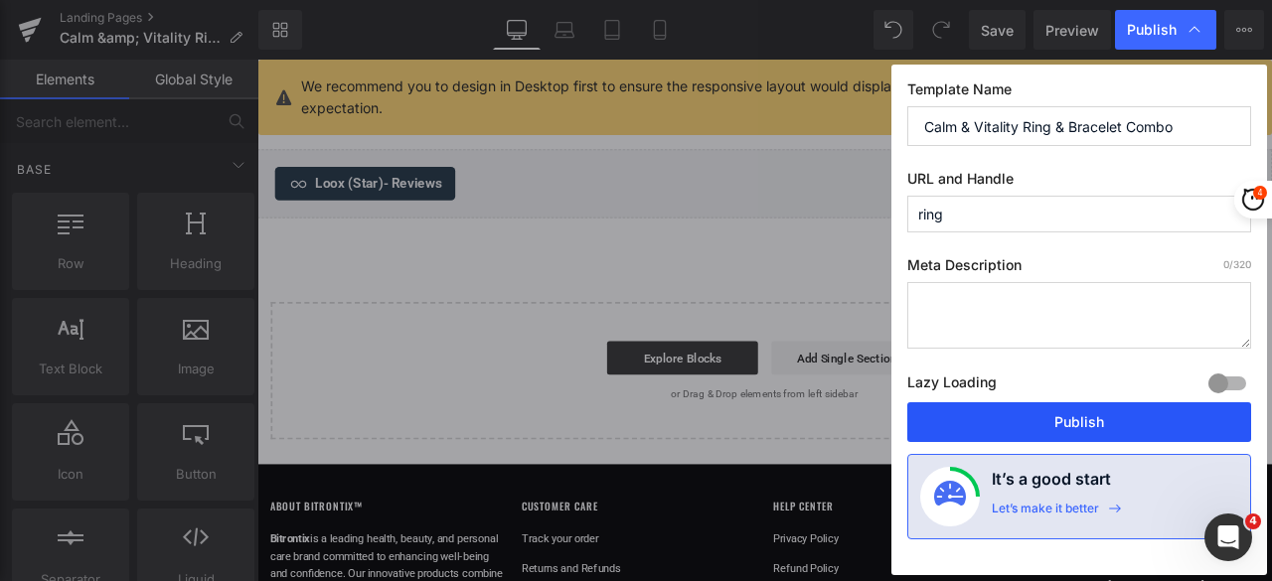
click at [1049, 414] on button "Publish" at bounding box center [1079, 422] width 344 height 40
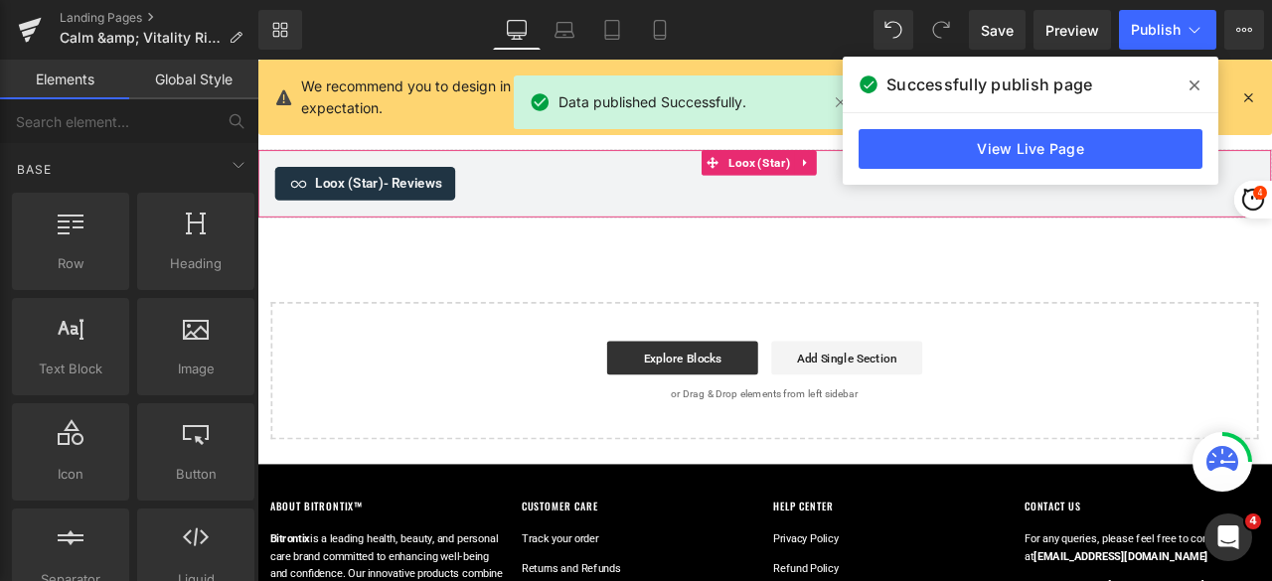
click at [1248, 96] on icon at bounding box center [1248, 97] width 18 height 18
click at [382, 20] on div "Library Desktop Desktop Laptop Tablet Mobile Save Preview Publish Scheduled Vie…" at bounding box center [764, 30] width 1013 height 40
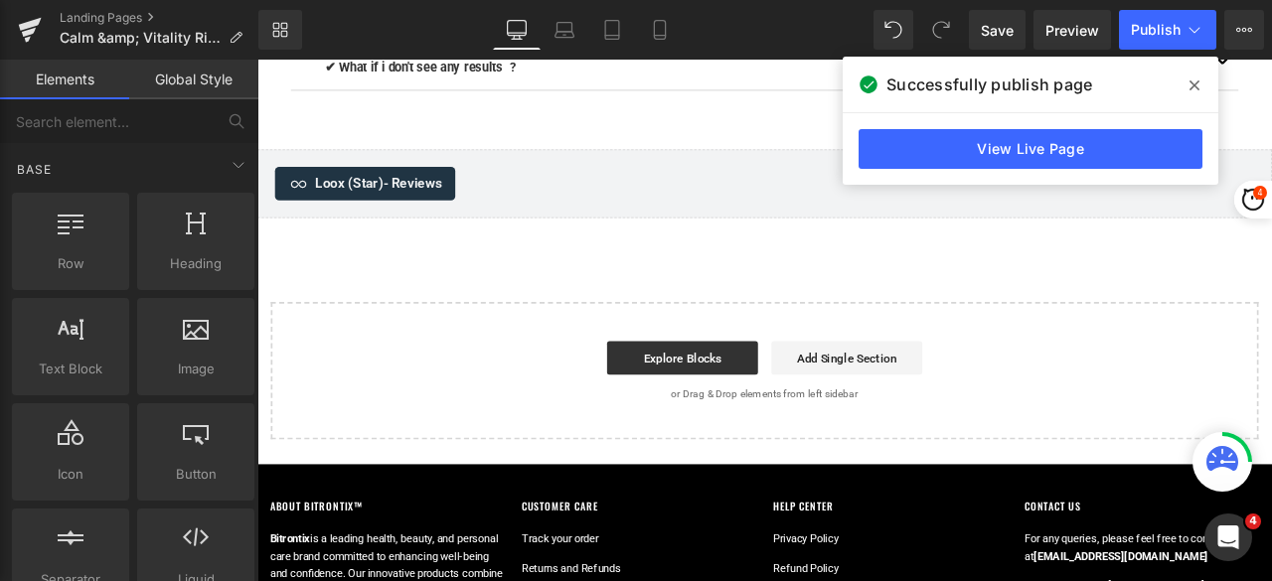
click at [1196, 84] on icon at bounding box center [1194, 85] width 10 height 10
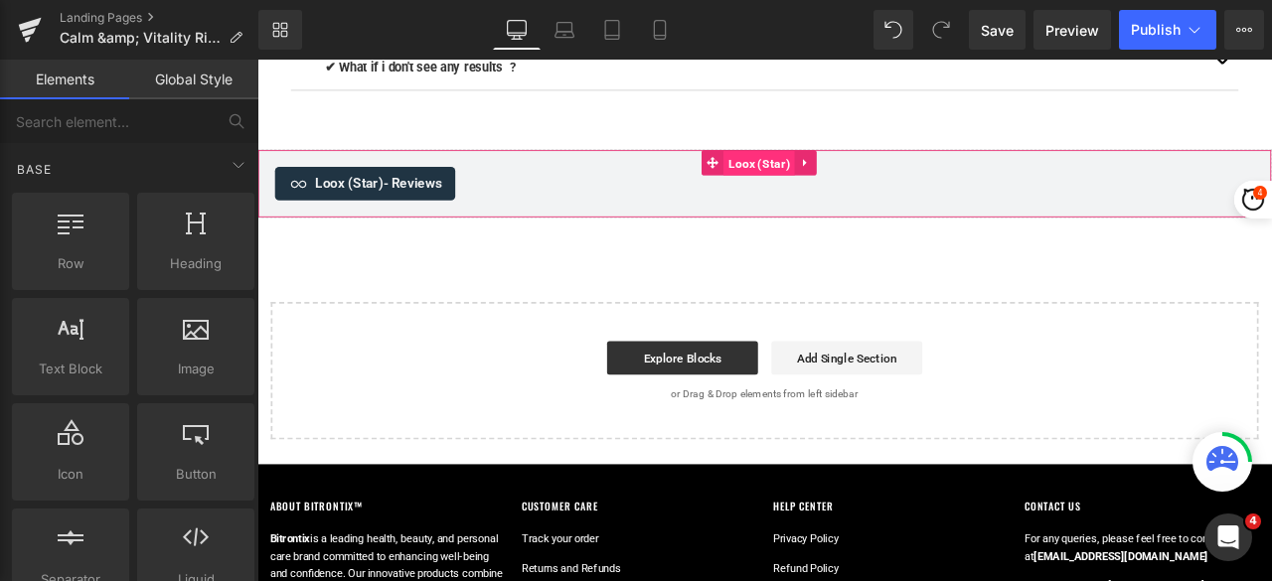
click at [827, 198] on span "Loox (Star)" at bounding box center [851, 183] width 83 height 30
